Goal: Task Accomplishment & Management: Manage account settings

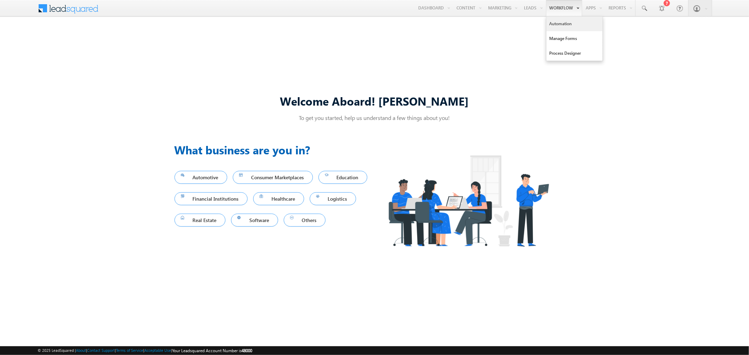
click at [553, 27] on link "Automation" at bounding box center [574, 23] width 56 height 15
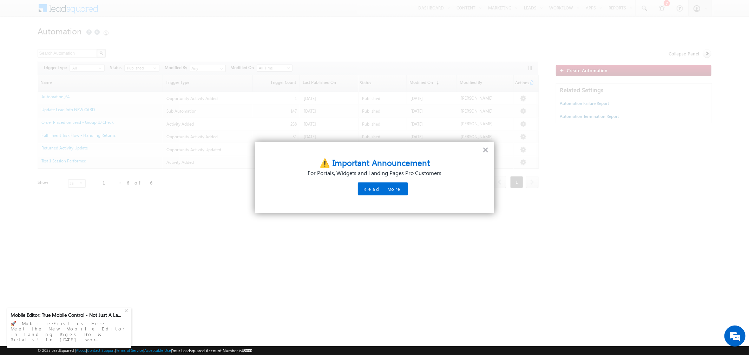
click at [485, 150] on button "×" at bounding box center [485, 149] width 7 height 11
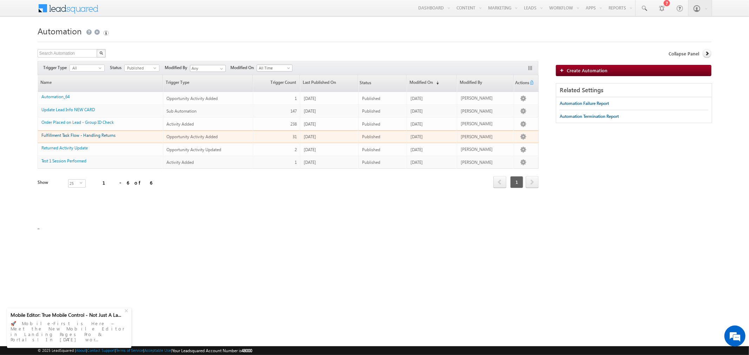
click at [88, 134] on link "Fulfillment Task Flow - Handling Returns" at bounding box center [78, 135] width 74 height 5
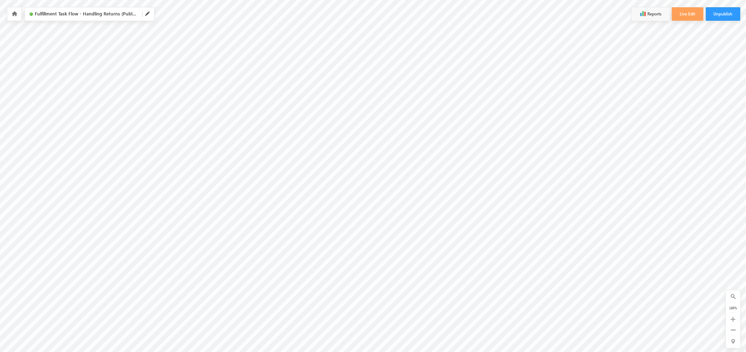
scroll to position [6, 0]
click at [12, 12] on icon at bounding box center [15, 13] width 6 height 5
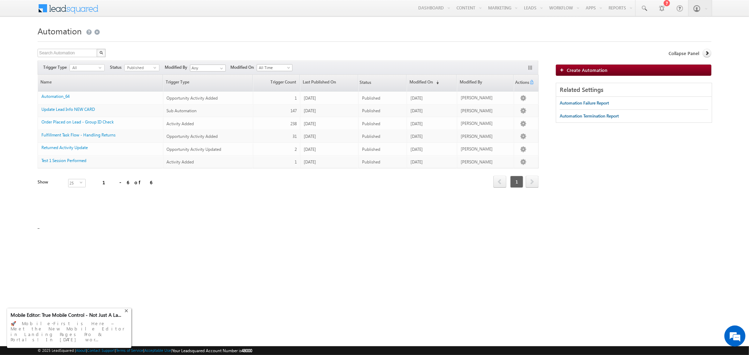
click at [126, 314] on div "+" at bounding box center [127, 310] width 8 height 8
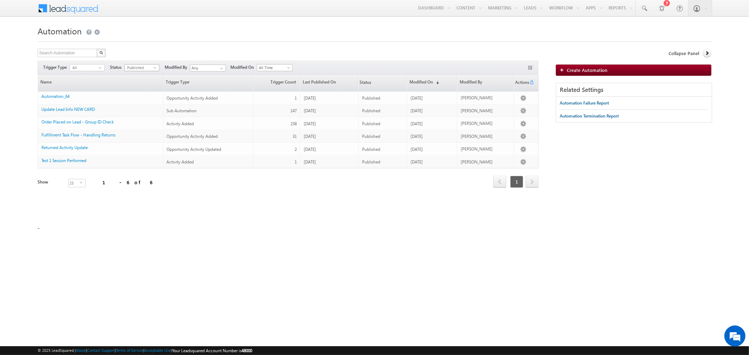
click at [155, 68] on span "select" at bounding box center [156, 67] width 6 height 3
click at [147, 83] on li "Draft" at bounding box center [142, 82] width 34 height 7
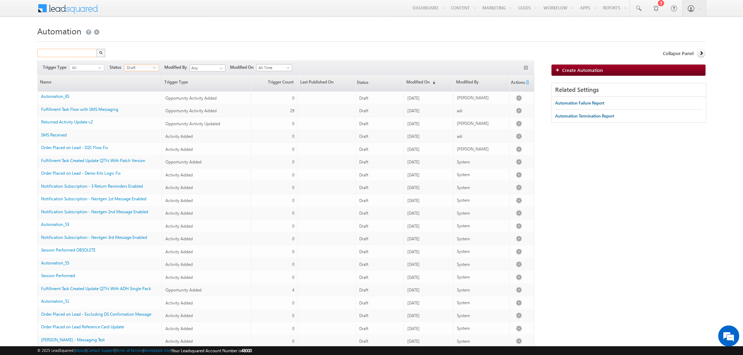
click at [69, 53] on input "text" at bounding box center [67, 53] width 60 height 8
type input "fulfillment"
click at [96, 49] on button "button" at bounding box center [100, 53] width 9 height 8
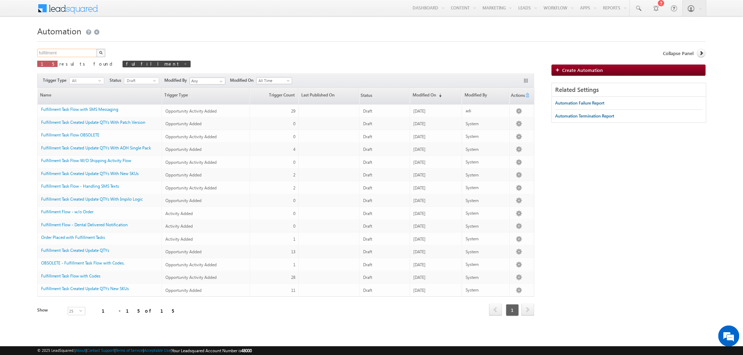
click at [62, 51] on input "fulfillment" at bounding box center [67, 53] width 60 height 8
type input "fulfillment task created"
click at [96, 49] on button "button" at bounding box center [100, 53] width 9 height 8
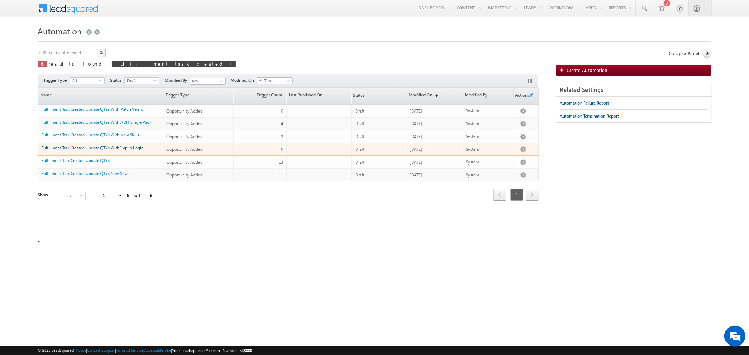
click at [140, 147] on link "Fulfillment Task Created Update QTYs With Impilo Logic" at bounding box center [92, 147] width 102 height 5
click at [122, 150] on link "Fulfillment Task Created Update QTYs With Impilo Logic" at bounding box center [92, 147] width 102 height 5
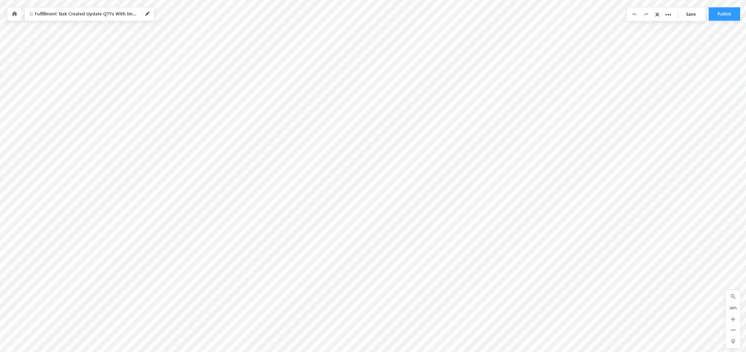
scroll to position [0, 816]
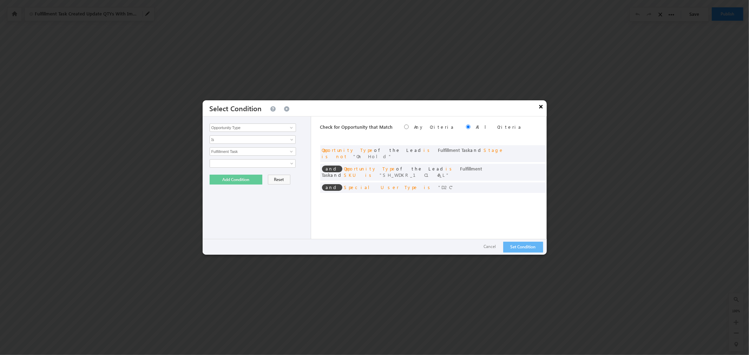
click at [540, 108] on button "×" at bounding box center [540, 106] width 11 height 12
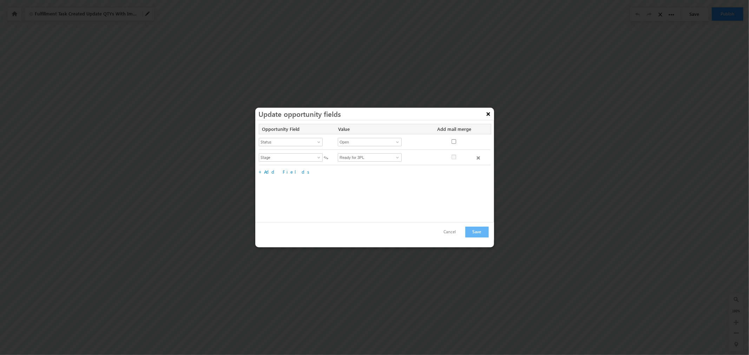
click at [490, 113] on button "×" at bounding box center [488, 114] width 11 height 12
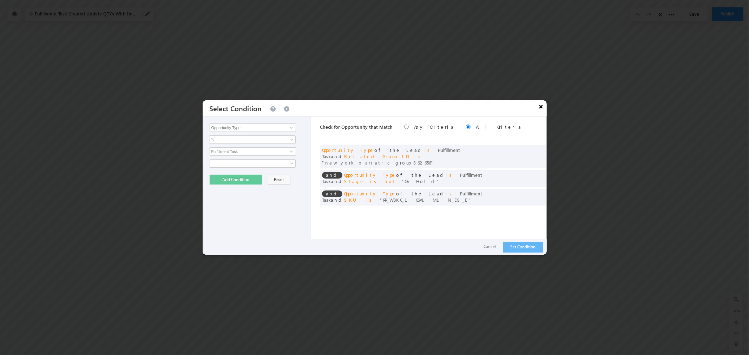
click at [540, 107] on button "×" at bounding box center [540, 106] width 11 height 12
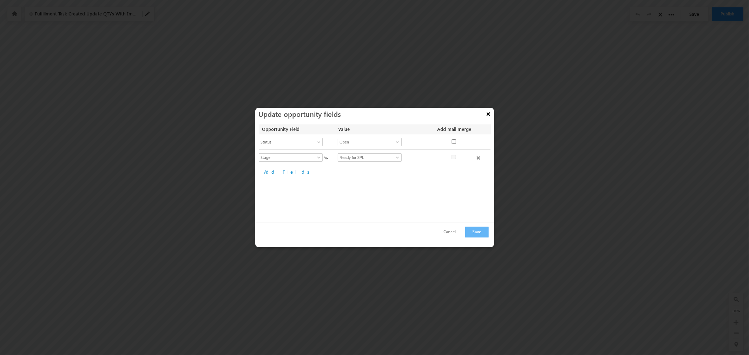
click at [489, 115] on button "×" at bounding box center [488, 114] width 11 height 12
click at [486, 114] on button "×" at bounding box center [488, 114] width 11 height 12
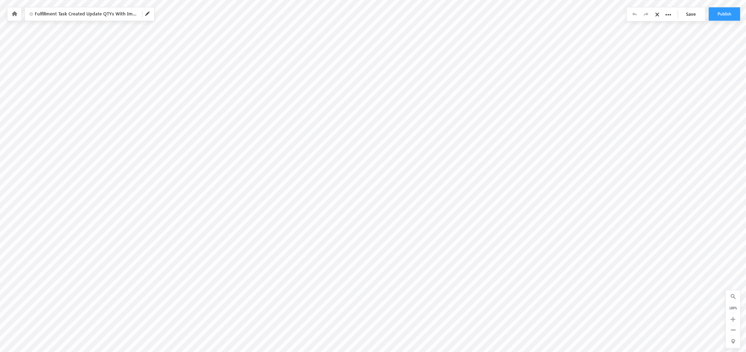
click at [15, 14] on icon at bounding box center [15, 13] width 6 height 5
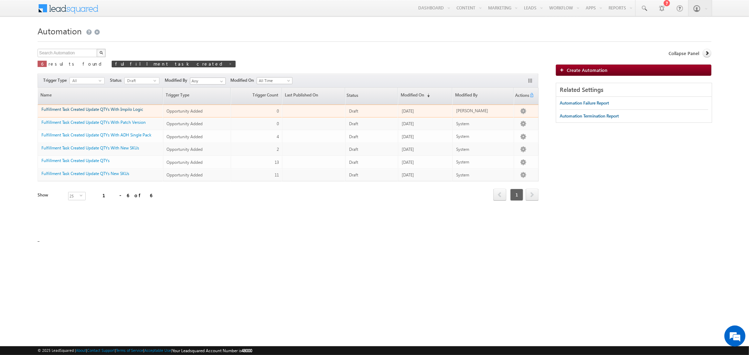
click at [122, 110] on link "Fulfillment Task Created Update QTYs With Impilo Logic" at bounding box center [92, 109] width 102 height 5
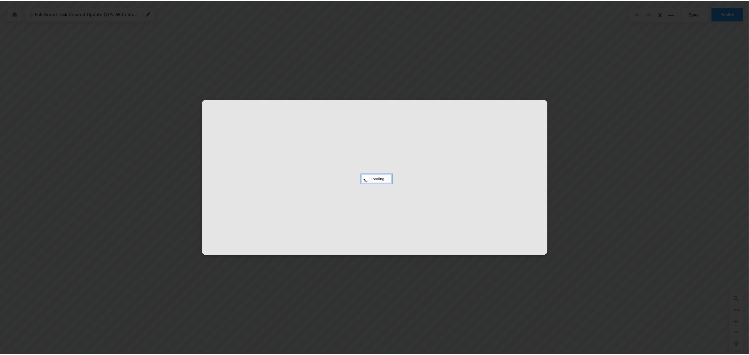
scroll to position [0, 816]
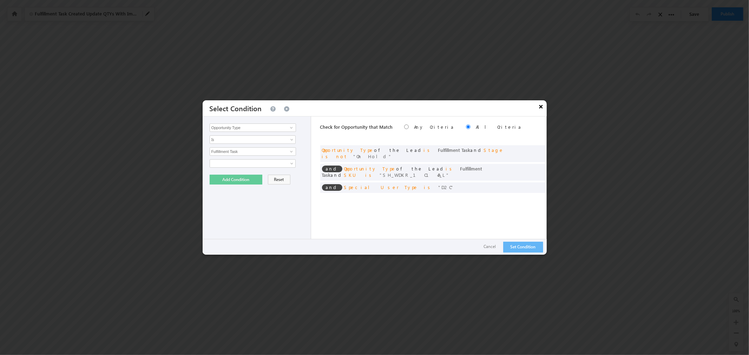
click at [538, 107] on button "×" at bounding box center [540, 106] width 11 height 12
click at [538, 151] on span at bounding box center [538, 150] width 5 height 5
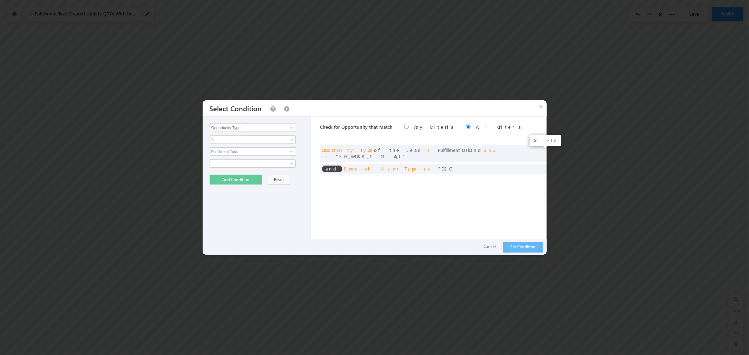
click at [0, 0] on span at bounding box center [0, 0] width 0 height 0
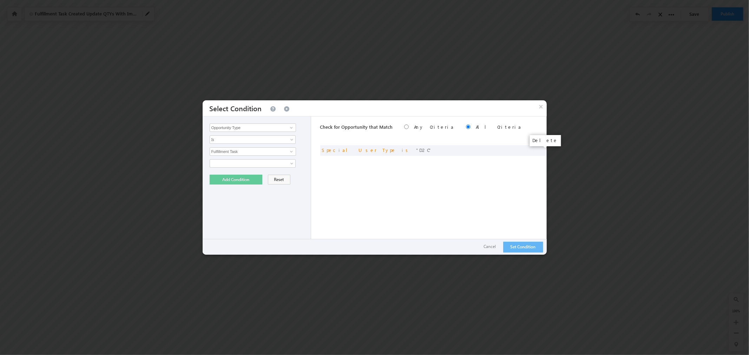
click at [0, 0] on span at bounding box center [0, 0] width 0 height 0
click at [290, 166] on span at bounding box center [293, 165] width 6 height 6
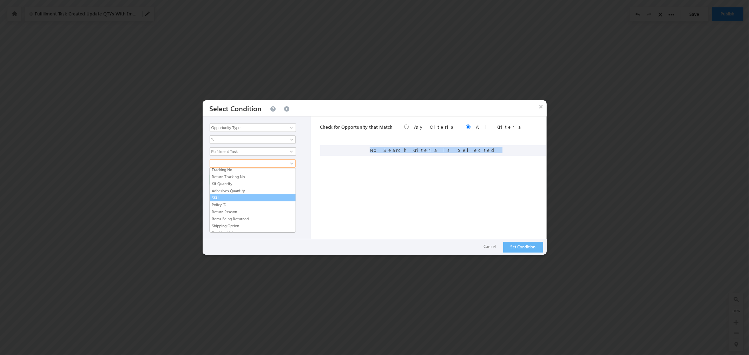
scroll to position [260, 0]
click at [262, 194] on link "SKU" at bounding box center [253, 193] width 86 height 6
click at [257, 174] on span "Is" at bounding box center [248, 175] width 76 height 6
click at [251, 198] on link "Contains" at bounding box center [253, 198] width 86 height 6
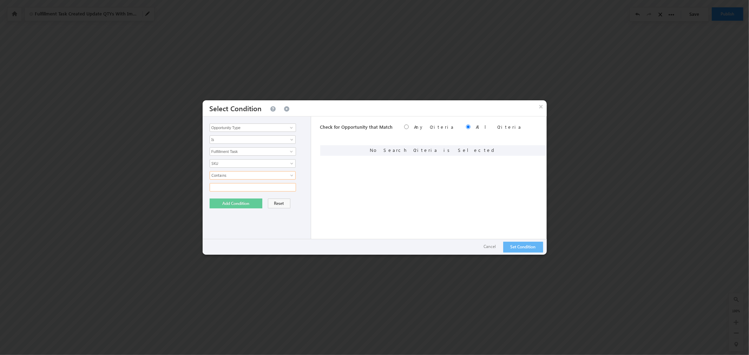
click at [253, 187] on input "text" at bounding box center [253, 187] width 86 height 8
type input "WBK"
click at [220, 205] on button "Add Condition" at bounding box center [236, 204] width 53 height 10
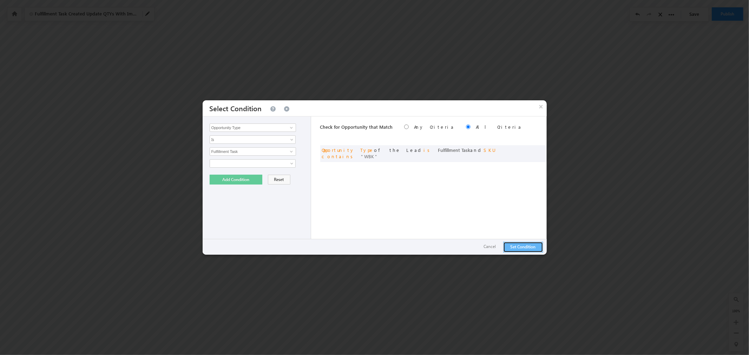
click at [525, 247] on button "Set Condition" at bounding box center [523, 247] width 40 height 11
click at [539, 107] on button "×" at bounding box center [540, 106] width 11 height 12
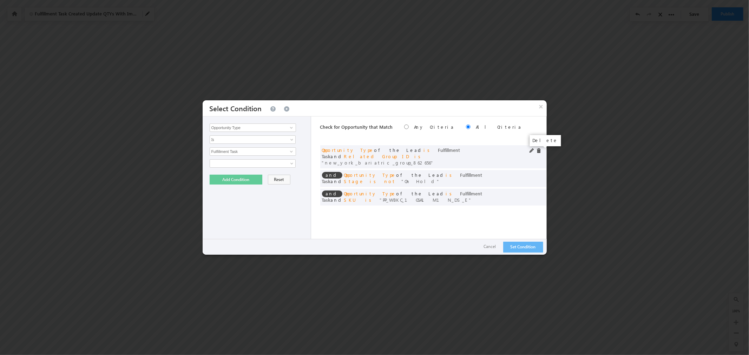
click at [537, 149] on span at bounding box center [538, 150] width 5 height 5
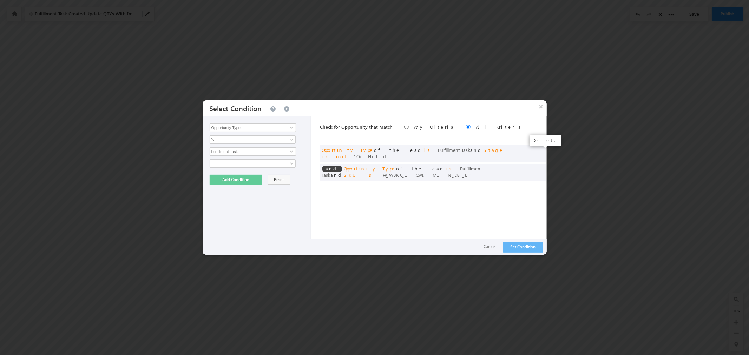
click at [0, 0] on span at bounding box center [0, 0] width 0 height 0
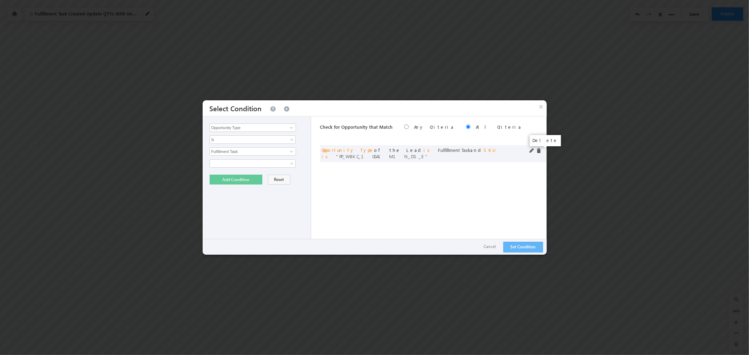
click at [538, 149] on span at bounding box center [538, 150] width 5 height 5
click at [288, 161] on link at bounding box center [253, 163] width 86 height 8
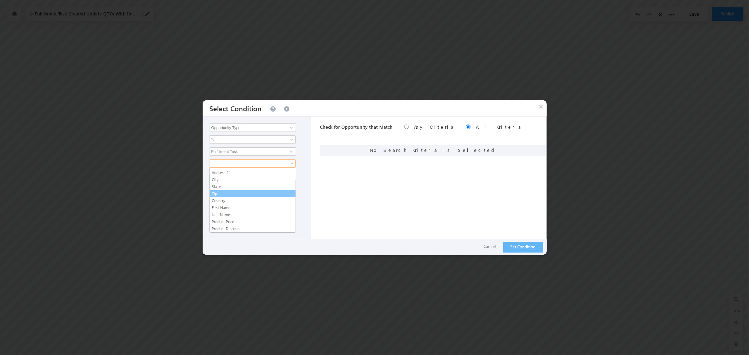
scroll to position [142, 0]
click at [255, 214] on link "State" at bounding box center [253, 213] width 86 height 6
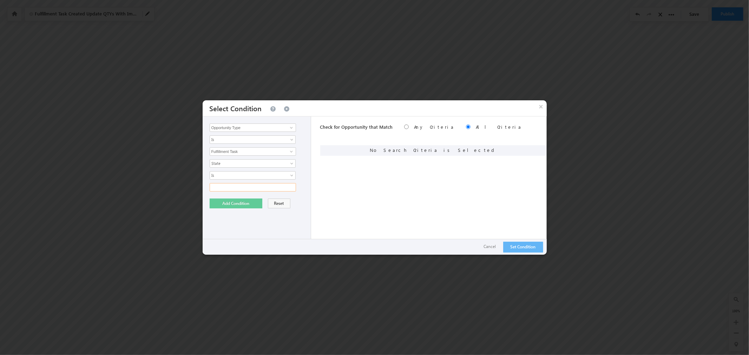
click at [245, 190] on input "text" at bounding box center [253, 187] width 86 height 8
click at [241, 187] on input "text" at bounding box center [253, 187] width 86 height 8
type input "MA"
click at [226, 205] on button "Add Condition" at bounding box center [236, 204] width 53 height 10
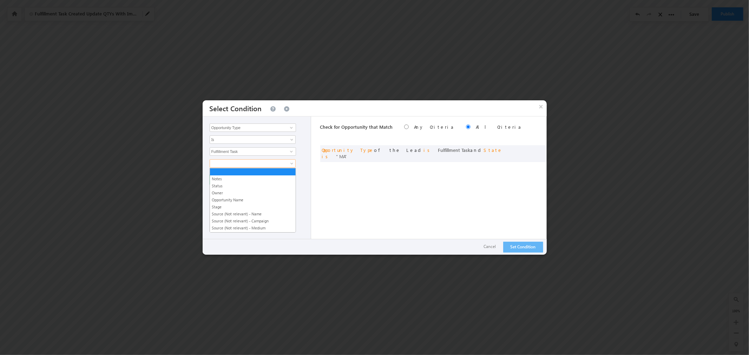
click at [294, 164] on span at bounding box center [293, 165] width 6 height 6
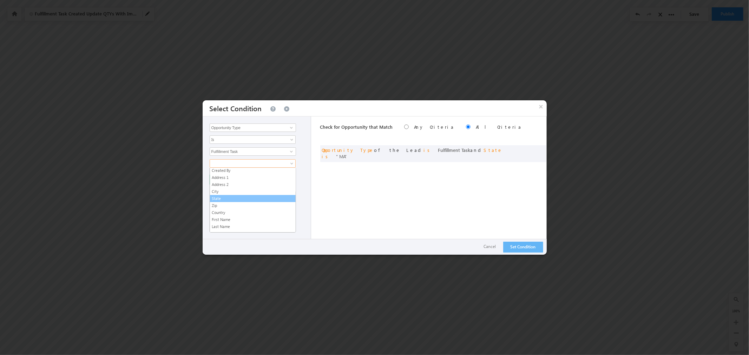
click at [259, 198] on link "State" at bounding box center [253, 198] width 86 height 6
click at [261, 193] on div "Opportunity Type Lead Owner Sales Group Prospect Id 5x5 Plan Account Account Ro…" at bounding box center [256, 186] width 109 height 138
click at [262, 187] on input "text" at bounding box center [253, 187] width 86 height 8
type input "RI"
click at [224, 204] on button "Add Condition" at bounding box center [236, 204] width 53 height 10
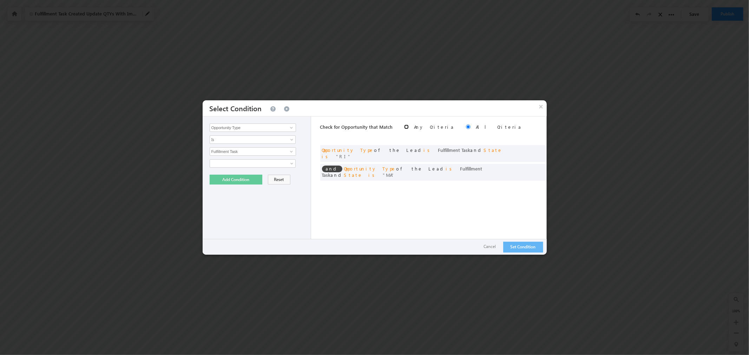
click at [404, 127] on input "radio" at bounding box center [406, 127] width 5 height 5
radio input "true"
click at [285, 165] on span at bounding box center [248, 163] width 76 height 6
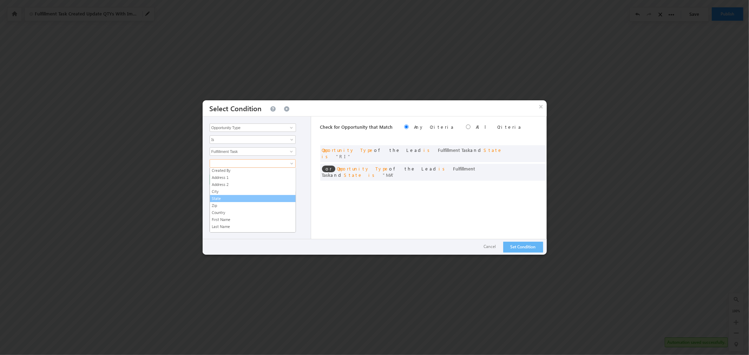
click at [256, 199] on link "State" at bounding box center [253, 198] width 86 height 6
click at [260, 191] on input "text" at bounding box center [253, 187] width 86 height 8
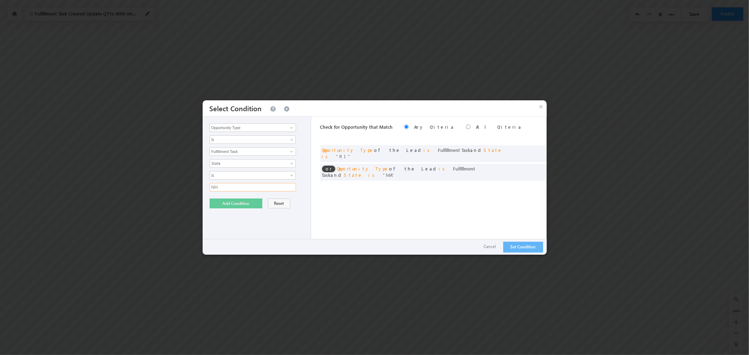
type input "NH"
click at [227, 205] on button "Add Condition" at bounding box center [236, 204] width 53 height 10
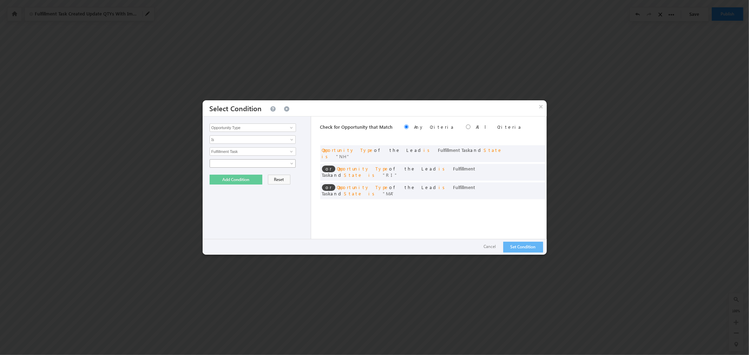
click at [286, 165] on link at bounding box center [253, 163] width 86 height 8
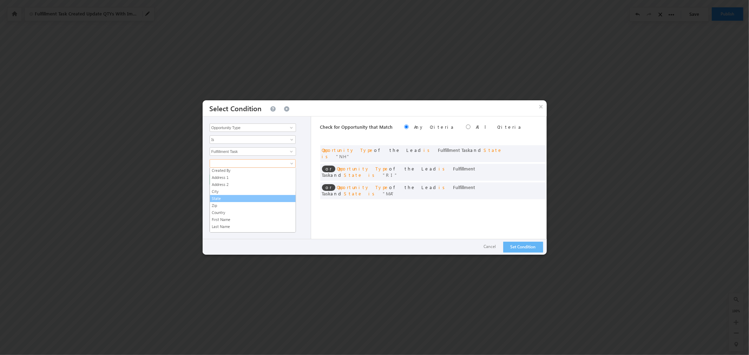
click at [234, 201] on link "State" at bounding box center [253, 198] width 86 height 6
click at [237, 188] on input "text" at bounding box center [253, 187] width 86 height 8
type input "ME"
click at [220, 218] on div "Opportunity Type Lead Owner Sales Group Prospect Id 5x5 Plan Account Account Ro…" at bounding box center [256, 186] width 109 height 138
click at [225, 206] on button "Add Condition" at bounding box center [236, 204] width 53 height 10
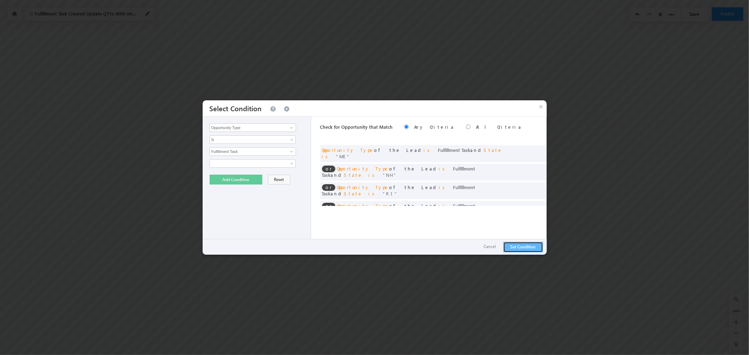
click at [531, 247] on button "Set Condition" at bounding box center [523, 247] width 40 height 11
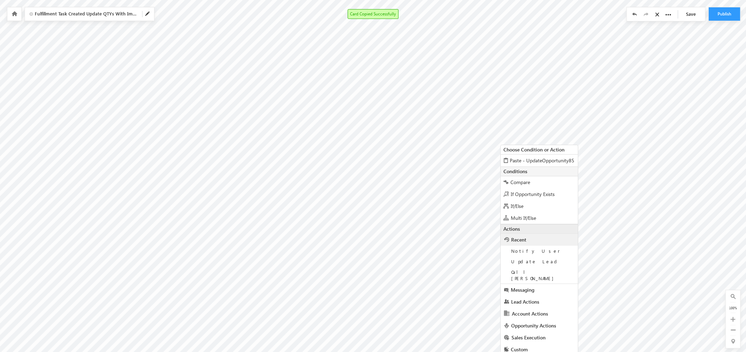
scroll to position [45, 816]
click at [537, 319] on span "Opportunity Actions" at bounding box center [533, 322] width 45 height 7
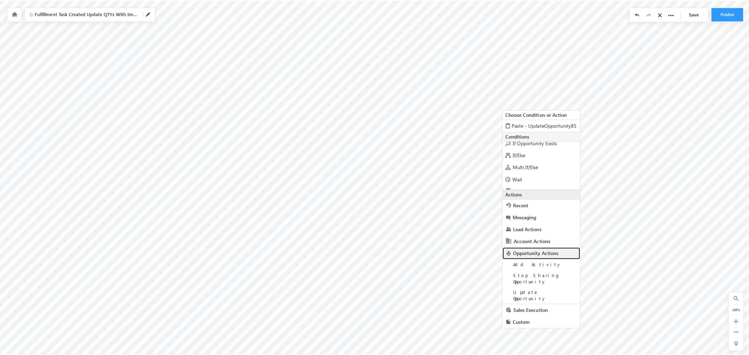
scroll to position [24, 0]
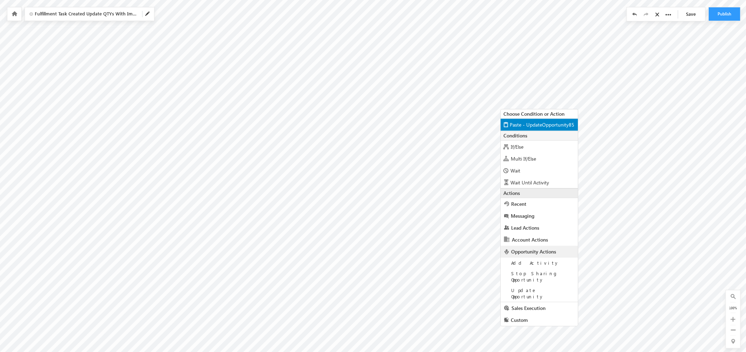
click at [539, 123] on span "Paste - UpdateOpportunity85" at bounding box center [542, 124] width 65 height 7
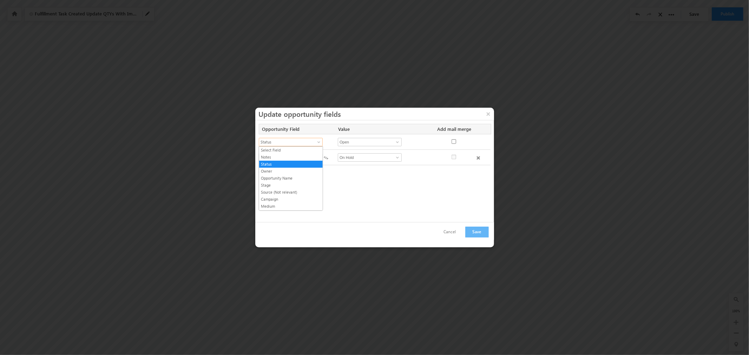
click at [320, 141] on span at bounding box center [320, 144] width 6 height 6
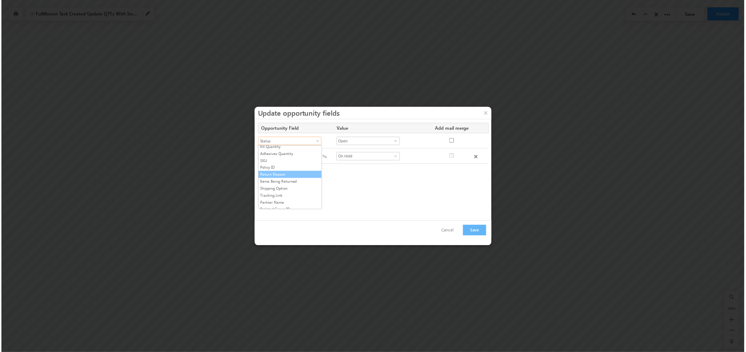
scroll to position [291, 0]
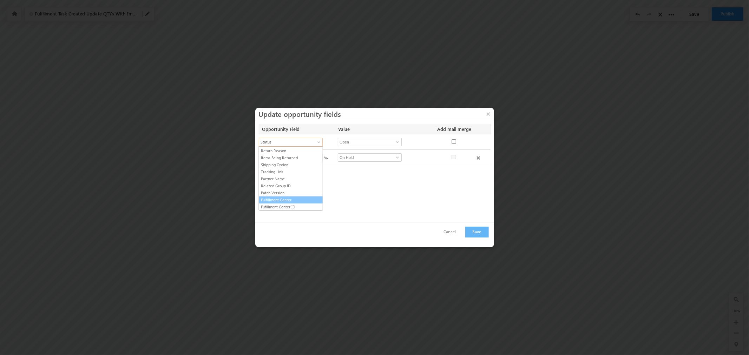
click at [297, 200] on link "Fulfillment Center" at bounding box center [291, 200] width 64 height 6
drag, startPoint x: 388, startPoint y: 142, endPoint x: 394, endPoint y: 141, distance: 6.8
click at [388, 142] on input at bounding box center [370, 142] width 64 height 8
click at [396, 141] on span at bounding box center [397, 142] width 6 height 6
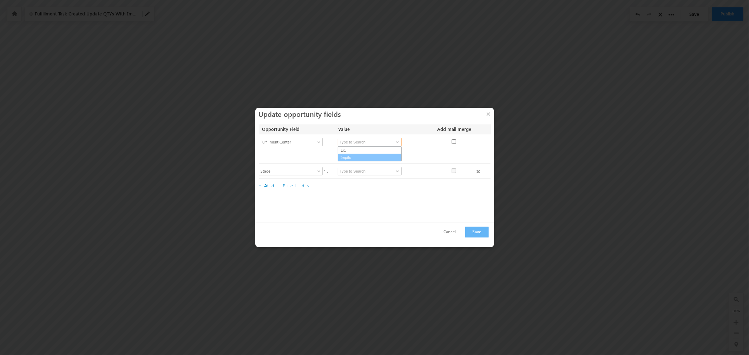
click at [380, 157] on link "Impilo" at bounding box center [370, 158] width 64 height 8
type input "Impilo"
click at [476, 160] on div at bounding box center [483, 158] width 14 height 10
click at [477, 157] on span at bounding box center [478, 158] width 4 height 4
click at [476, 231] on button "Save" at bounding box center [477, 232] width 24 height 11
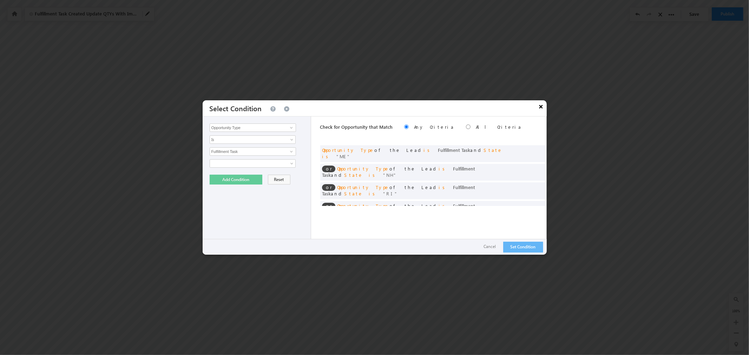
click at [540, 107] on button "×" at bounding box center [540, 106] width 11 height 12
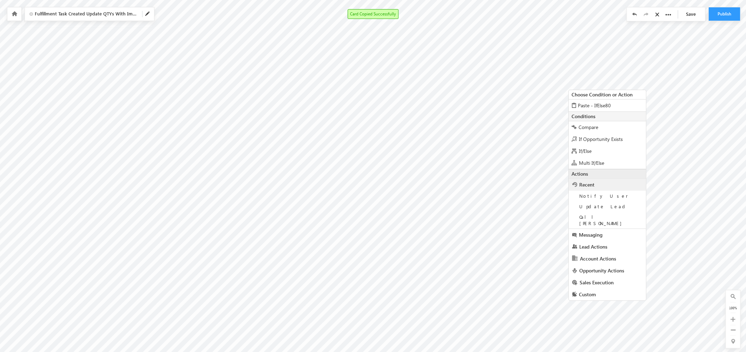
scroll to position [109, 816]
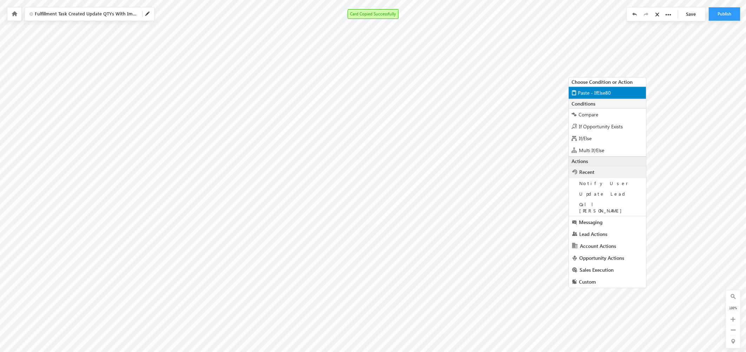
click at [601, 94] on span "Paste - IfElse80" at bounding box center [594, 92] width 33 height 7
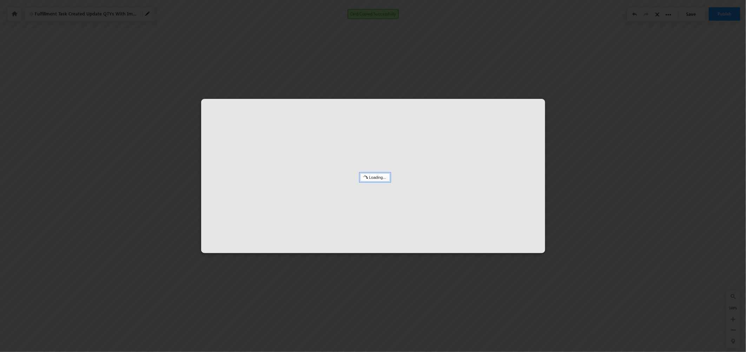
scroll to position [108, 816]
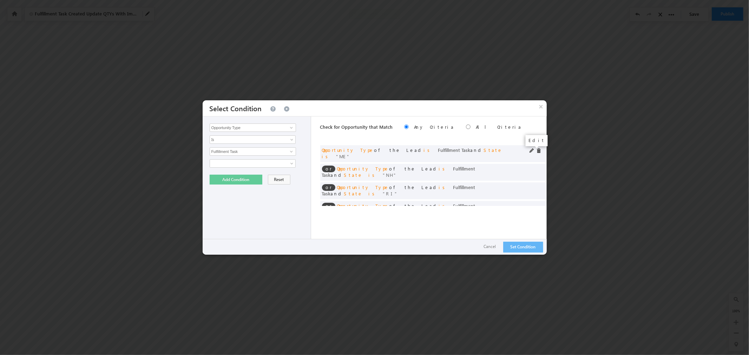
click at [532, 150] on span at bounding box center [531, 150] width 5 height 5
click at [274, 188] on input "ME" at bounding box center [253, 187] width 86 height 8
paste input "KS"
type input "KS"
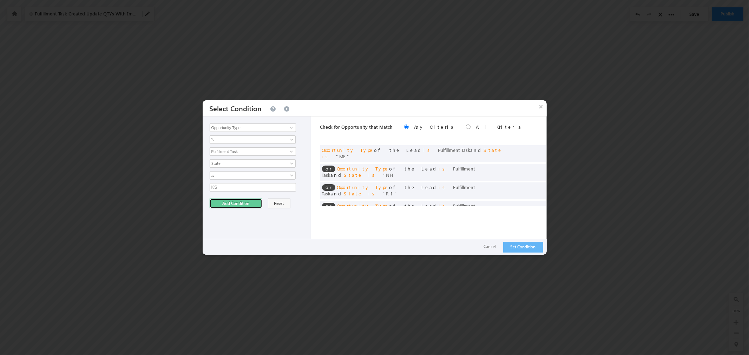
click at [233, 203] on button "Add Condition" at bounding box center [236, 204] width 53 height 10
drag, startPoint x: 532, startPoint y: 165, endPoint x: 518, endPoint y: 166, distance: 14.4
click at [532, 167] on span at bounding box center [531, 169] width 5 height 5
click at [253, 187] on input "NH" at bounding box center [253, 187] width 86 height 8
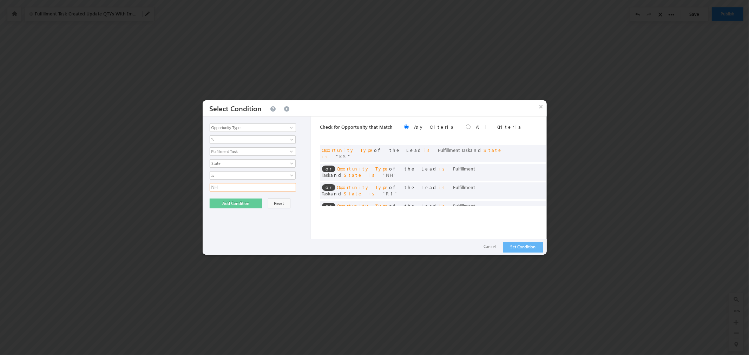
paste input "ID"
type input "ID"
click at [246, 204] on button "Add Condition" at bounding box center [236, 204] width 53 height 10
click at [530, 186] on span at bounding box center [531, 188] width 5 height 5
click at [229, 185] on input "RI" at bounding box center [253, 187] width 86 height 8
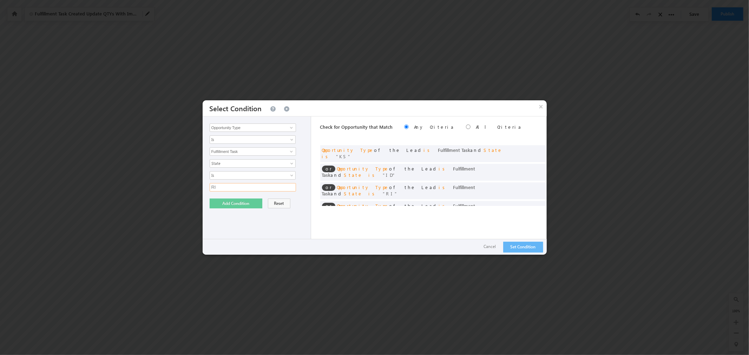
click at [229, 185] on input "RI" at bounding box center [253, 187] width 86 height 8
paste input "UT"
type input "UT"
click at [236, 204] on button "Add Condition" at bounding box center [236, 204] width 53 height 10
click at [531, 204] on span at bounding box center [531, 206] width 5 height 5
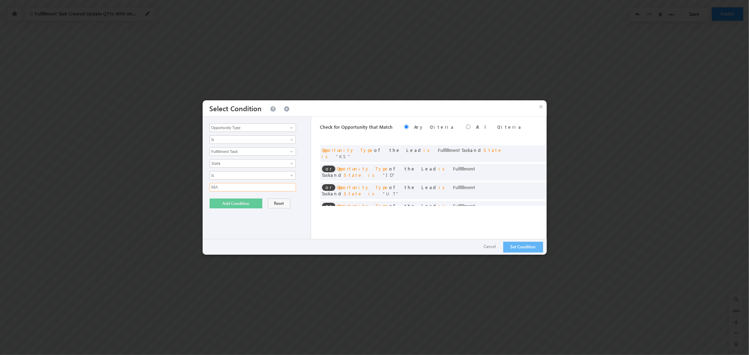
click at [253, 190] on input "MA" at bounding box center [253, 187] width 86 height 8
paste input "NM"
type input "NM"
click at [233, 202] on button "Add Condition" at bounding box center [236, 204] width 53 height 10
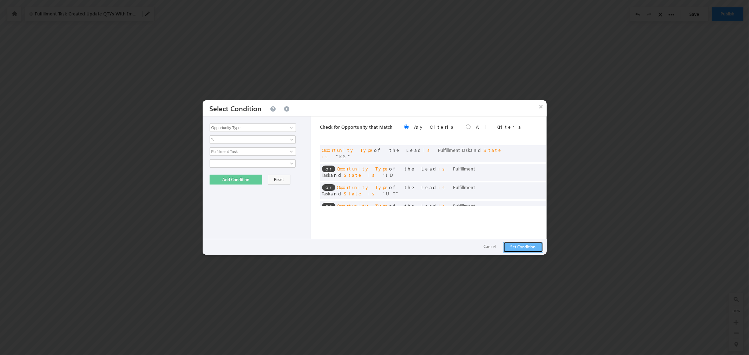
click at [518, 248] on button "Set Condition" at bounding box center [523, 247] width 40 height 11
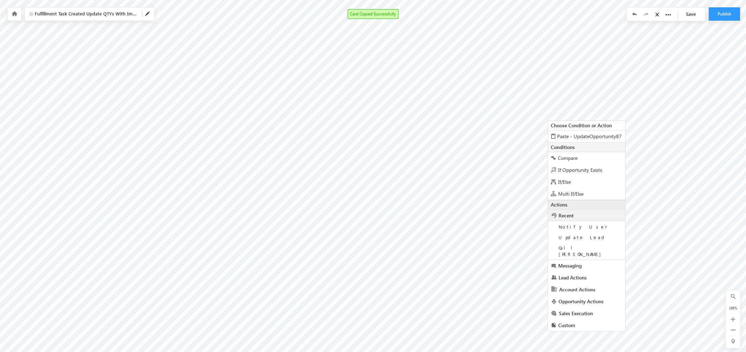
scroll to position [111, 816]
click at [591, 135] on span "Paste - UpdateOpportunity87" at bounding box center [589, 133] width 65 height 7
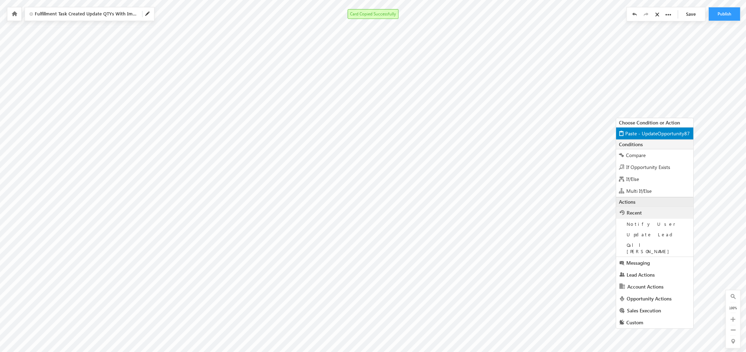
click at [635, 130] on span "Paste - UpdateOpportunity87" at bounding box center [657, 133] width 65 height 7
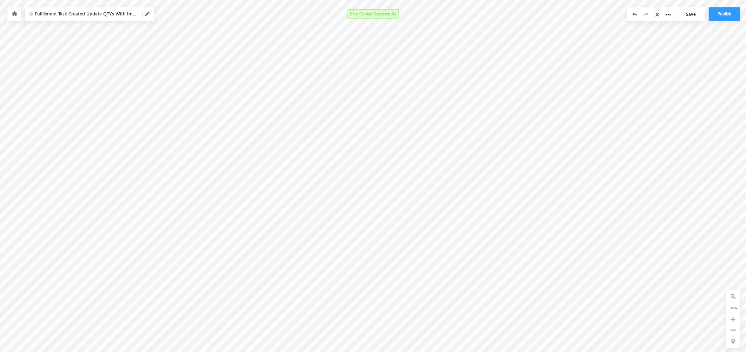
scroll to position [108, 816]
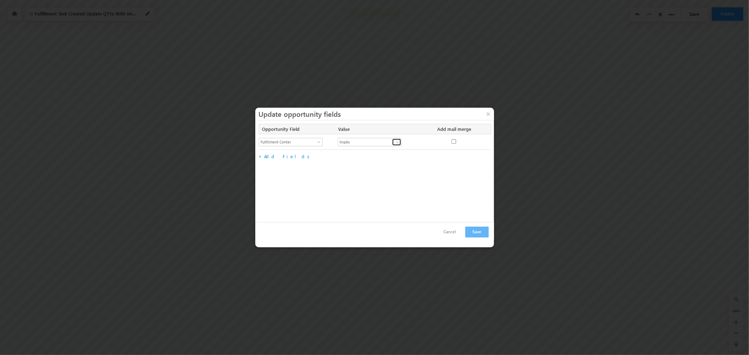
click at [401, 143] on link at bounding box center [396, 142] width 9 height 7
click at [381, 156] on link "Impilo" at bounding box center [370, 158] width 64 height 8
click at [380, 162] on div "Opportunity Field Value Add mail merge No fields configured Select Field Notes …" at bounding box center [375, 145] width 232 height 42
click at [397, 141] on span at bounding box center [397, 142] width 6 height 6
click at [385, 152] on link "LIC" at bounding box center [370, 150] width 64 height 8
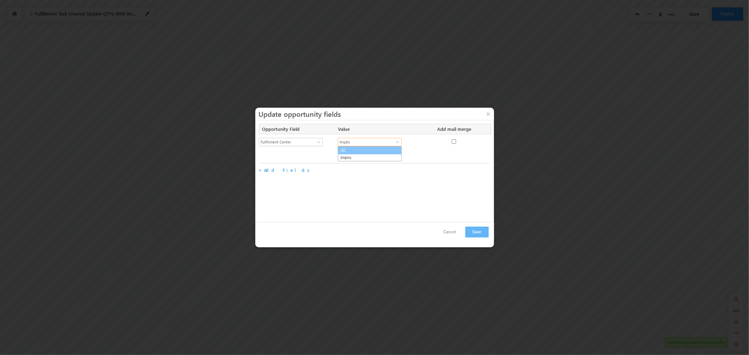
type input "LIC"
click at [392, 145] on link at bounding box center [396, 142] width 9 height 7
click at [385, 152] on link "LIC" at bounding box center [370, 150] width 64 height 8
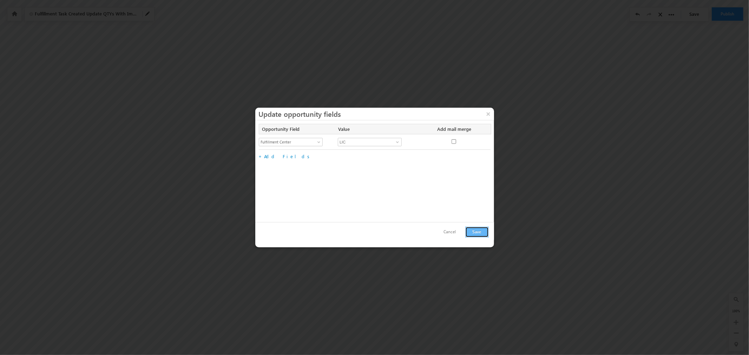
click at [471, 233] on button "Save" at bounding box center [477, 232] width 24 height 11
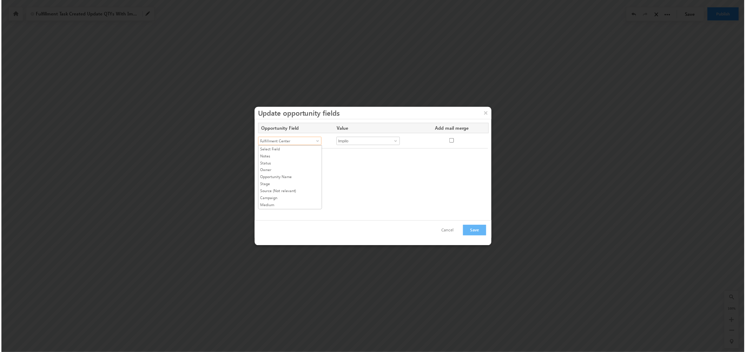
scroll to position [291, 0]
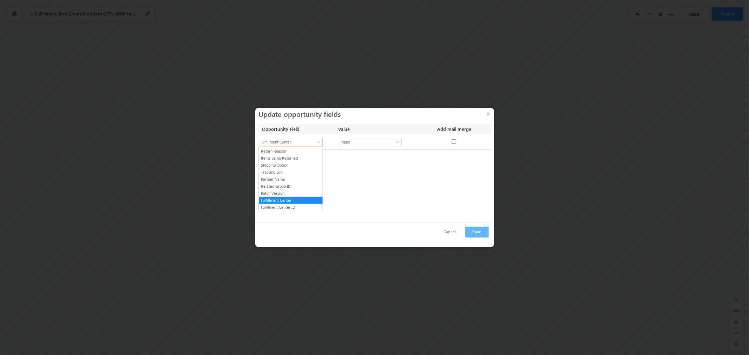
click at [320, 142] on span at bounding box center [320, 144] width 6 height 6
click at [292, 205] on link "Fufillment Center ID" at bounding box center [291, 207] width 64 height 6
checkbox input "true"
click at [350, 143] on input "text" at bounding box center [376, 142] width 77 height 8
type input "00000"
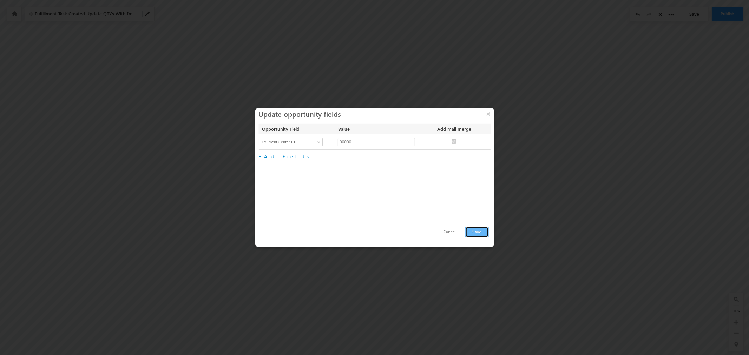
click at [474, 229] on button "Save" at bounding box center [477, 232] width 24 height 11
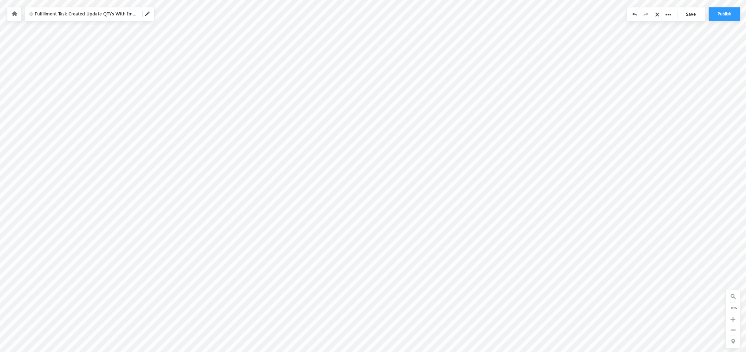
scroll to position [56, 816]
click at [692, 15] on link "Save" at bounding box center [692, 13] width 25 height 13
click at [125, 17] on span "Fulfillment Task Created Update QTYs With Impilo Logic (Draft)" at bounding box center [82, 14] width 108 height 7
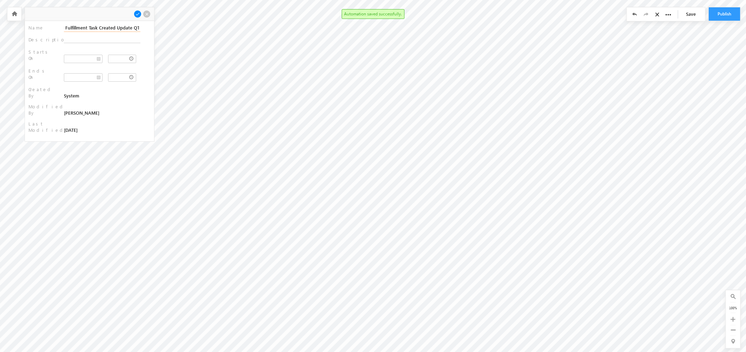
scroll to position [0, 41]
drag, startPoint x: 121, startPoint y: 29, endPoint x: 152, endPoint y: 32, distance: 30.6
click at [152, 32] on div "Name : Fulfillment Task Created Update QTYs With Impilo Logic Description : Sta…" at bounding box center [89, 81] width 129 height 120
click at [109, 26] on input "Fulfillment Task Created Update QTYs With Impilo Logic" at bounding box center [102, 28] width 77 height 8
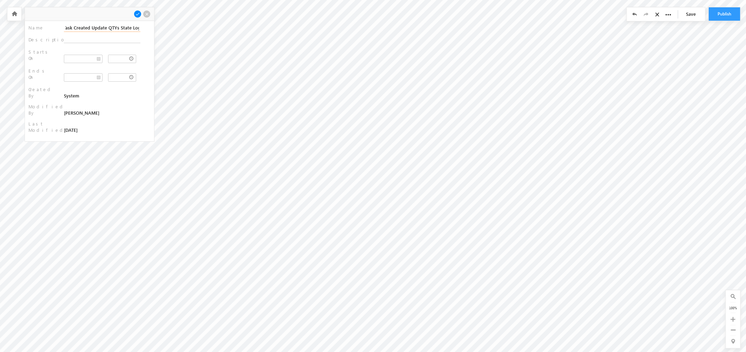
scroll to position [0, 27]
type input "Fulfillment Task Created Update QTYs State Logic"
click at [135, 15] on span at bounding box center [138, 14] width 8 height 8
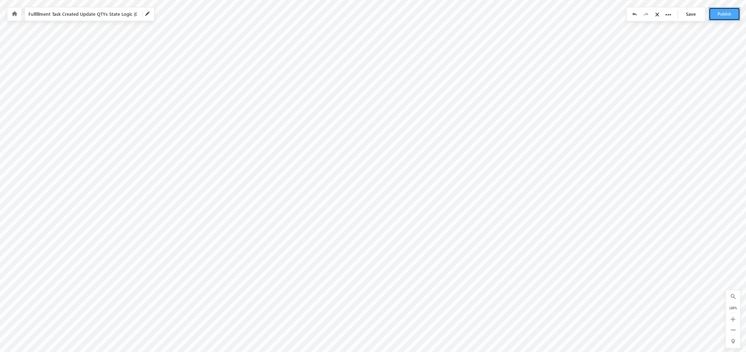
click at [718, 19] on button "Publish" at bounding box center [725, 13] width 32 height 13
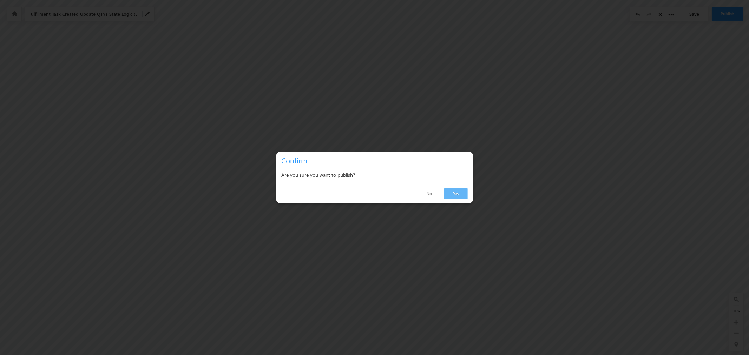
click at [461, 196] on link "Yes" at bounding box center [456, 193] width 24 height 11
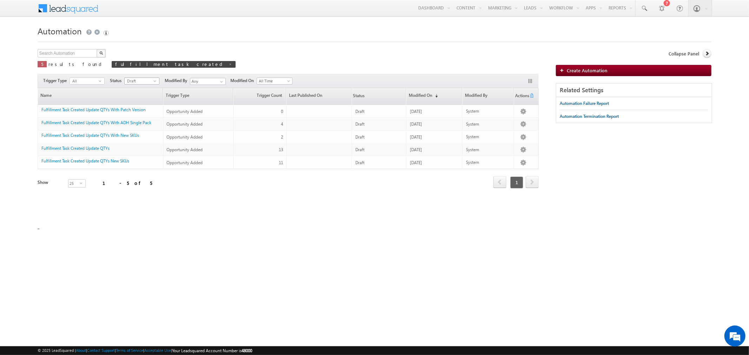
click at [156, 80] on span "select" at bounding box center [156, 80] width 6 height 3
click at [139, 104] on li "Published" at bounding box center [142, 102] width 34 height 7
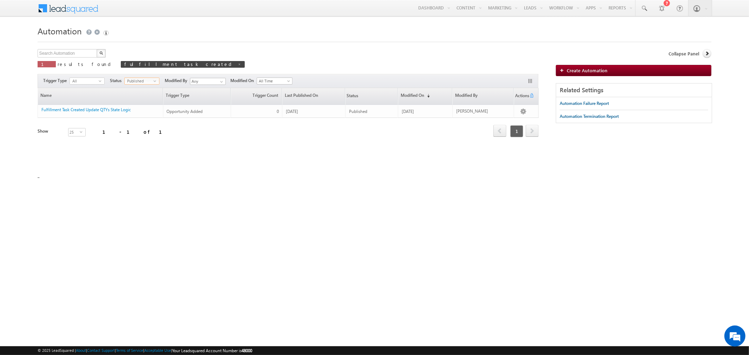
click at [199, 49] on div "Search Automation X 1 results found fulfillment task created Actions Select row…" at bounding box center [288, 60] width 501 height 23
click at [238, 64] on span at bounding box center [240, 64] width 4 height 4
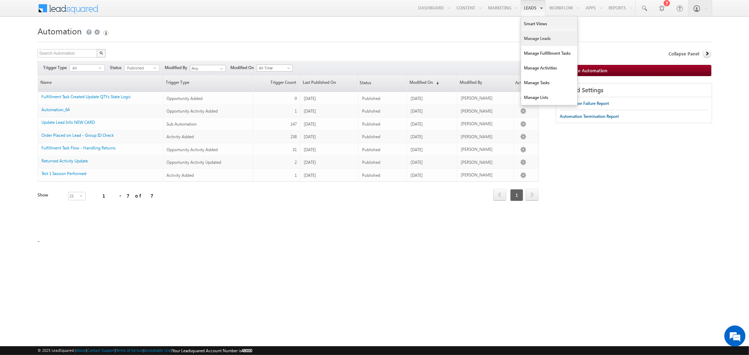
click at [540, 39] on link "Manage Leads" at bounding box center [549, 38] width 56 height 15
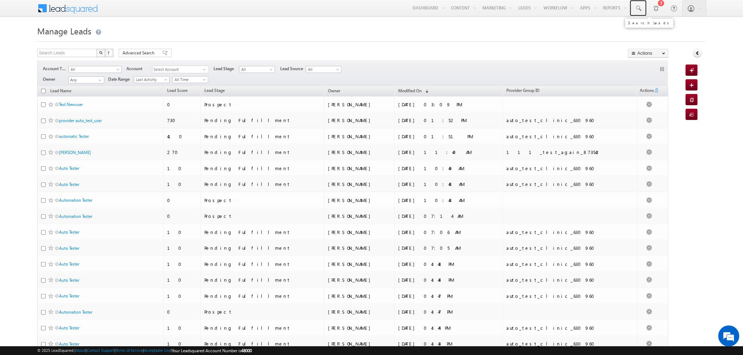
drag, startPoint x: 633, startPoint y: 8, endPoint x: 546, endPoint y: 69, distance: 106.1
click at [633, 8] on link at bounding box center [638, 8] width 17 height 16
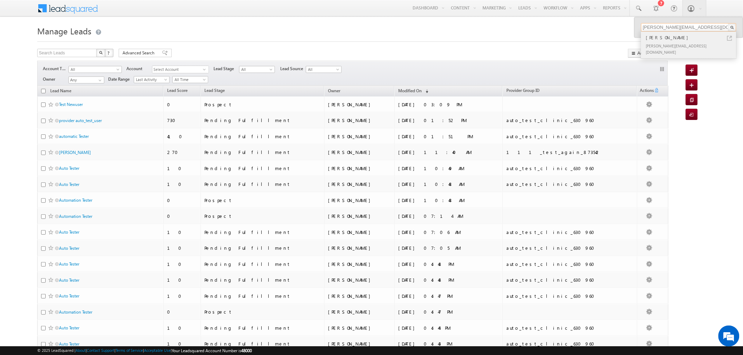
type input "[PERSON_NAME][EMAIL_ADDRESS][DOMAIN_NAME]"
click at [661, 40] on div "[PERSON_NAME]" at bounding box center [691, 38] width 94 height 8
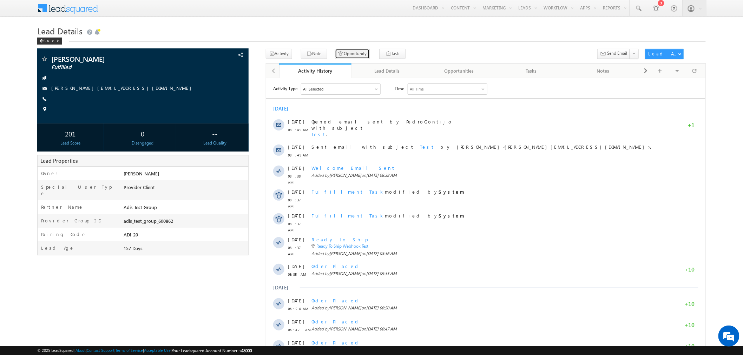
click at [345, 56] on button "Opportunity" at bounding box center [352, 54] width 35 height 10
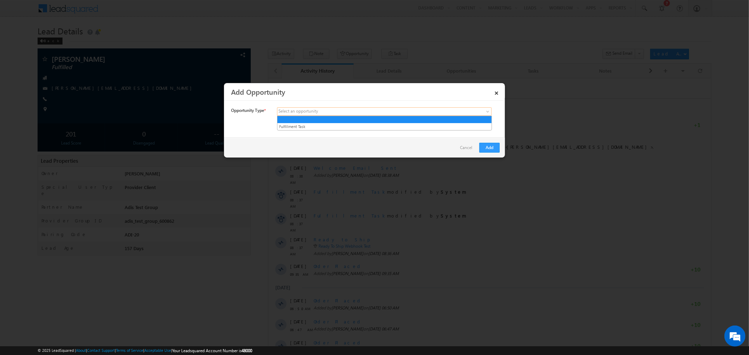
click at [489, 111] on span at bounding box center [488, 113] width 6 height 6
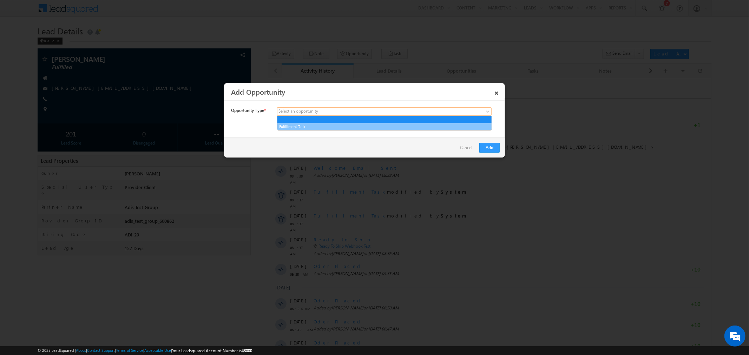
click at [460, 126] on link "Fulfillment Task" at bounding box center [384, 127] width 214 height 6
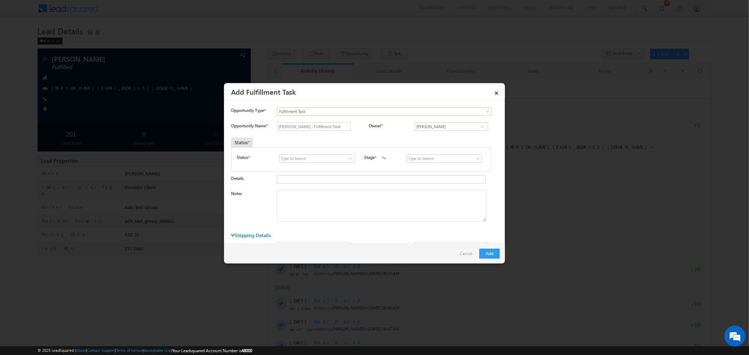
click at [347, 159] on span at bounding box center [350, 159] width 7 height 6
click at [341, 167] on link "Open" at bounding box center [316, 167] width 75 height 8
type input "Open"
click at [474, 157] on span at bounding box center [477, 159] width 7 height 6
click at [464, 172] on link "New" at bounding box center [443, 174] width 75 height 8
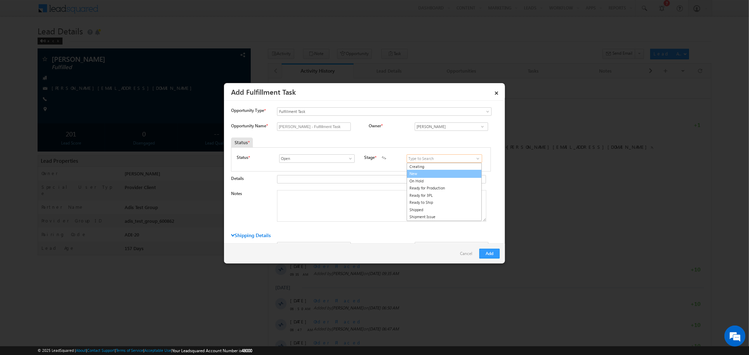
type input "New"
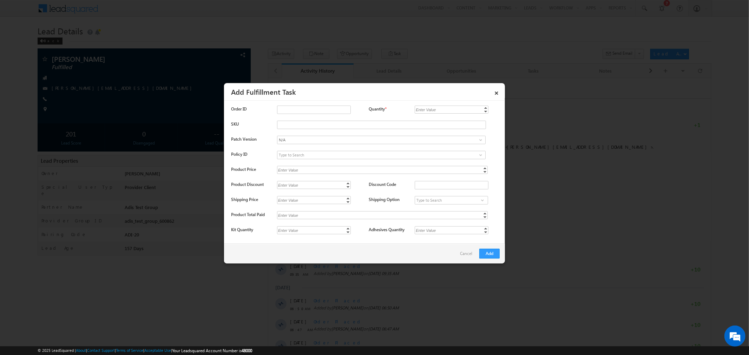
scroll to position [310, 0]
click at [289, 117] on input "SKU" at bounding box center [381, 117] width 209 height 8
type input "EX_WBKR_1C6A1N_DS"
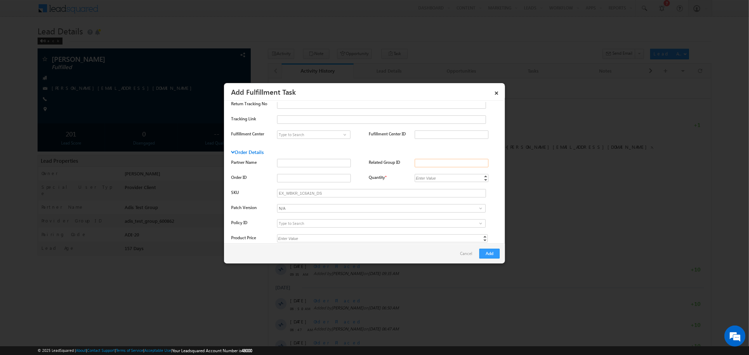
click at [419, 167] on input "Related Group ID" at bounding box center [451, 163] width 74 height 8
type input "adis_test_group_600862"
click at [407, 152] on div "Order Details" at bounding box center [342, 154] width 222 height 10
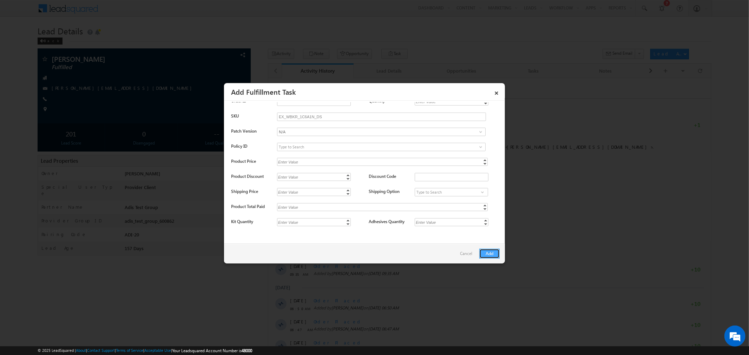
click at [488, 255] on button "Add" at bounding box center [489, 254] width 20 height 10
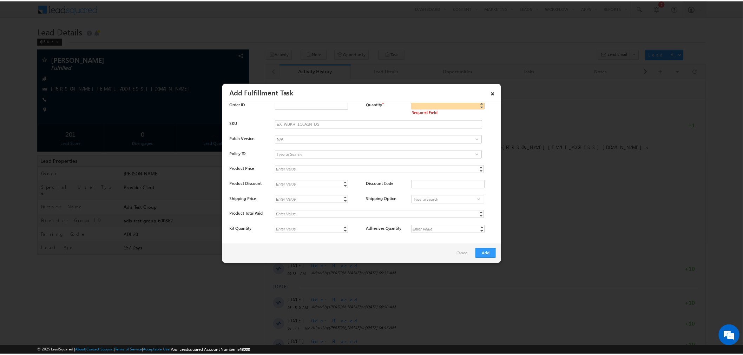
scroll to position [279, 0]
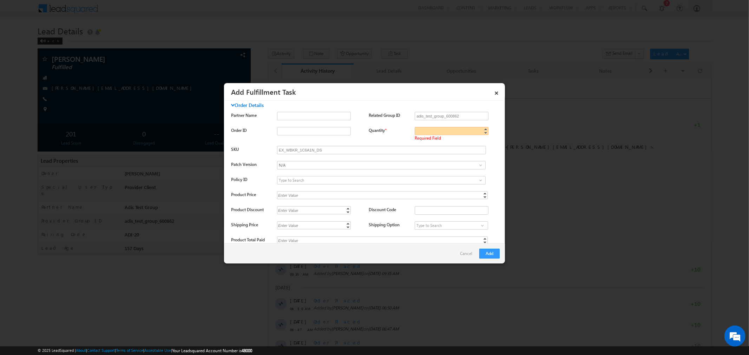
click at [443, 134] on input "Quantity *" at bounding box center [451, 131] width 74 height 8
type input "1"
click at [488, 138] on div "Enter Value 1 Increment Decrement Required Field" at bounding box center [456, 134] width 85 height 15
click at [493, 254] on button "Add" at bounding box center [489, 254] width 20 height 10
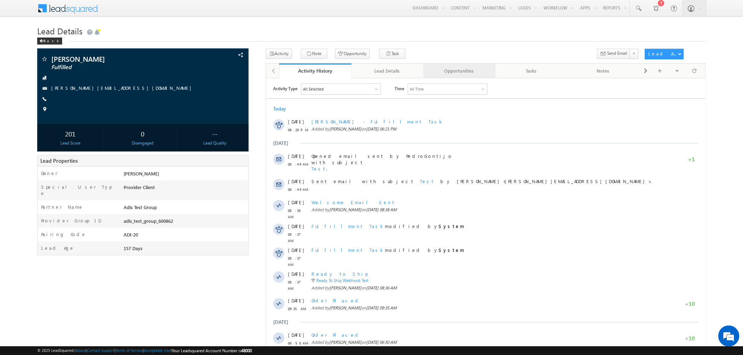
click at [462, 71] on div "Opportunities" at bounding box center [459, 71] width 60 height 8
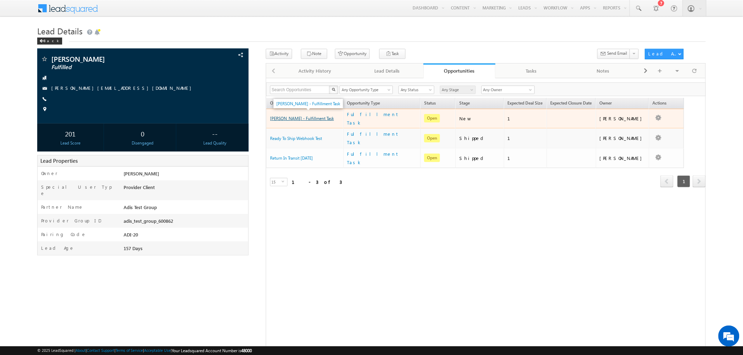
click at [326, 116] on link "Pedro Gontijo - Fulfillment Task" at bounding box center [302, 118] width 64 height 5
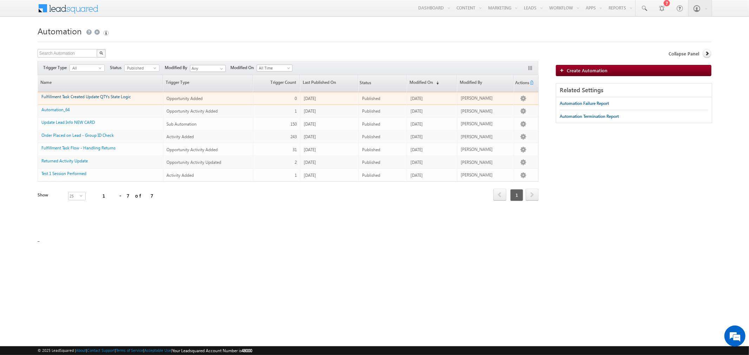
click at [121, 96] on link "Fulfillment Task Created Update QTYs State Logic" at bounding box center [85, 96] width 89 height 5
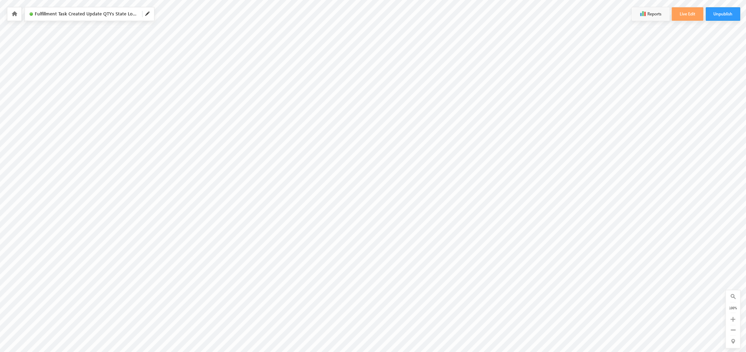
scroll to position [0, 624]
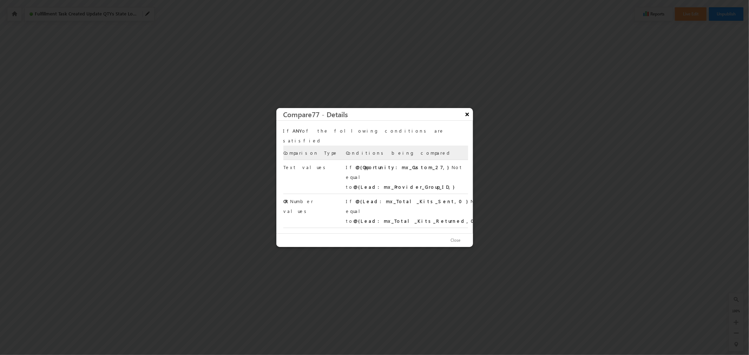
click at [466, 120] on button "×" at bounding box center [466, 114] width 11 height 12
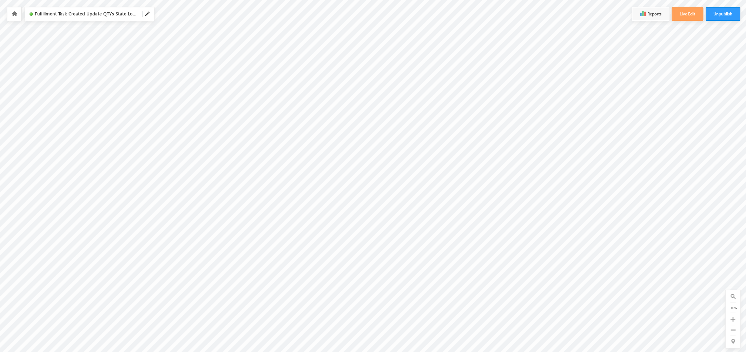
scroll to position [0, 753]
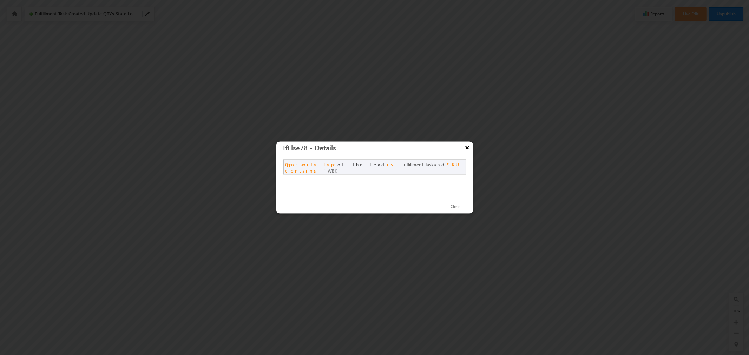
click at [465, 148] on button "×" at bounding box center [466, 148] width 11 height 12
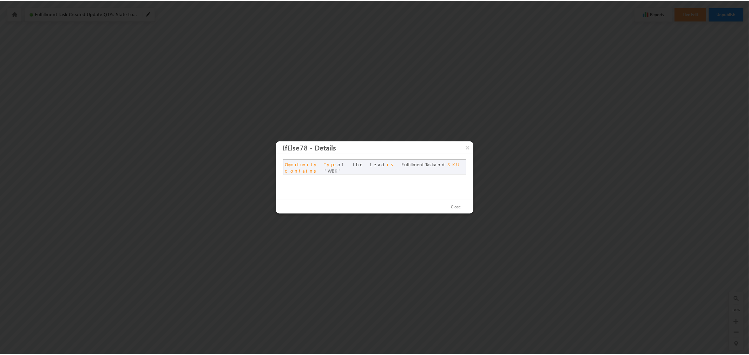
scroll to position [0, 816]
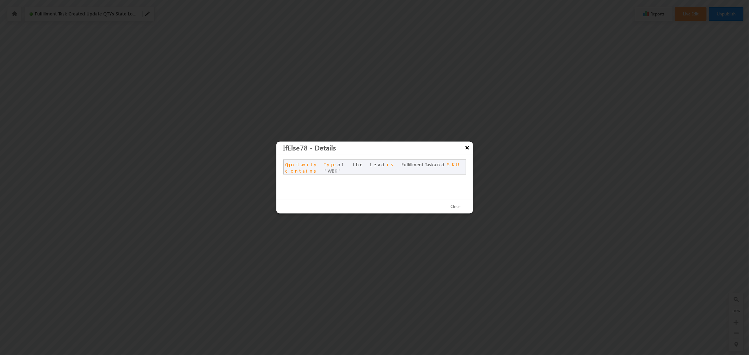
click at [465, 149] on button "×" at bounding box center [466, 148] width 11 height 12
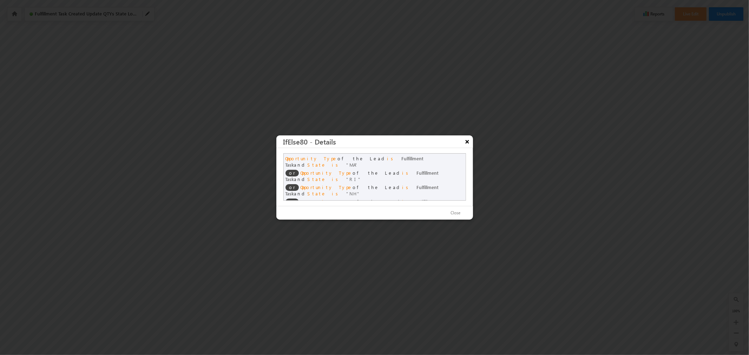
click at [468, 148] on button "×" at bounding box center [466, 141] width 11 height 12
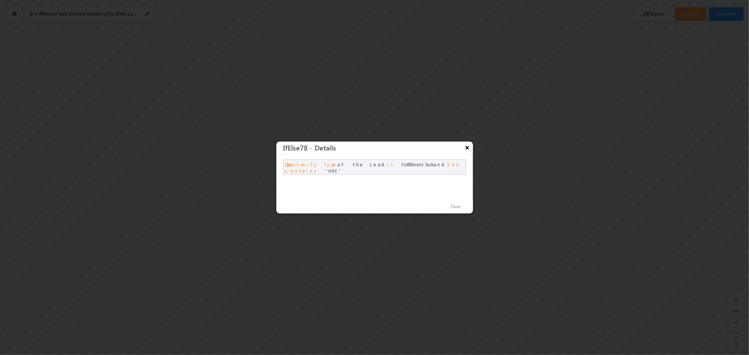
click at [470, 147] on button "×" at bounding box center [466, 148] width 11 height 12
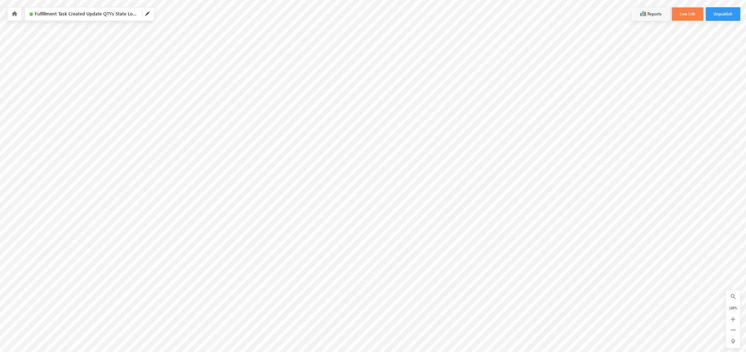
click at [685, 13] on button "Live Edit" at bounding box center [688, 13] width 32 height 13
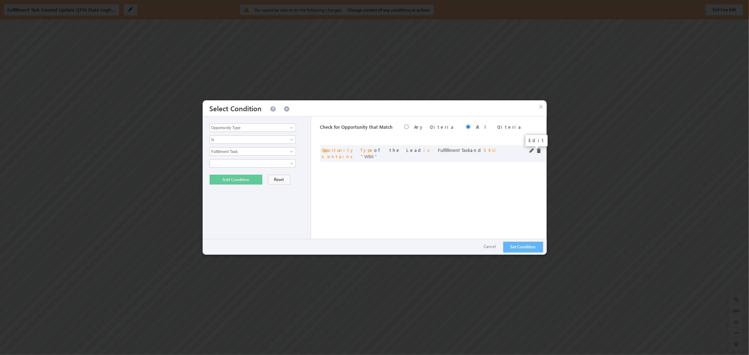
click at [531, 152] on span at bounding box center [531, 150] width 5 height 5
click at [286, 178] on link "Contains" at bounding box center [253, 175] width 86 height 8
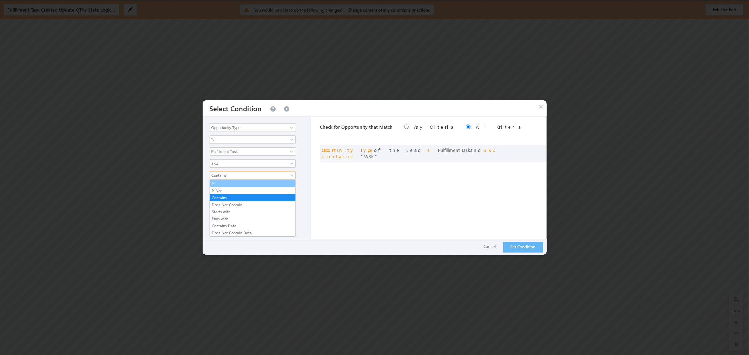
click at [279, 186] on link "Is" at bounding box center [253, 184] width 86 height 6
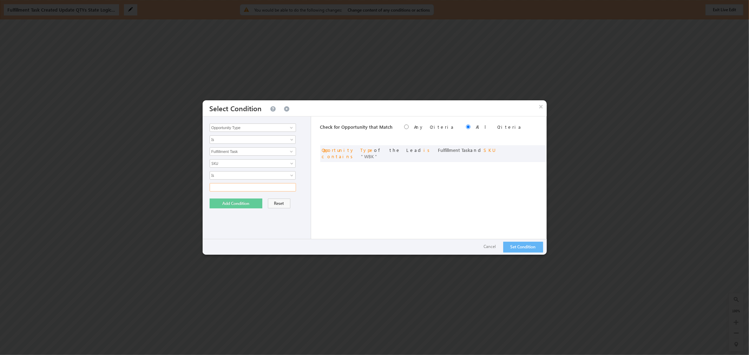
click at [280, 189] on input "text" at bounding box center [253, 187] width 86 height 8
type input "0000000000"
click at [250, 201] on button "Add Condition" at bounding box center [236, 204] width 53 height 10
click at [525, 248] on button "Set Condition" at bounding box center [523, 247] width 40 height 11
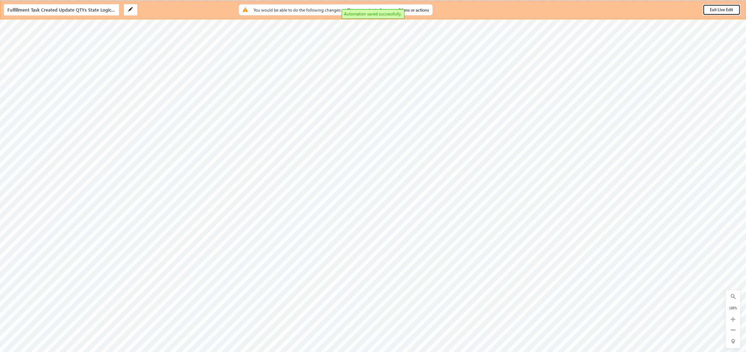
click at [717, 7] on button "Exit Live Edit" at bounding box center [722, 9] width 38 height 11
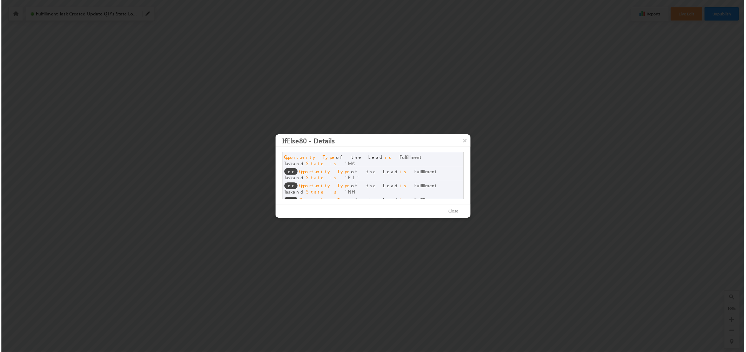
scroll to position [0, 0]
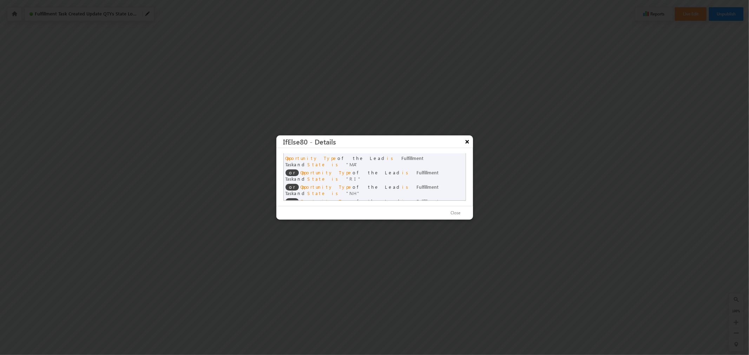
click at [465, 148] on button "×" at bounding box center [466, 141] width 11 height 12
click at [464, 145] on button "×" at bounding box center [466, 141] width 11 height 12
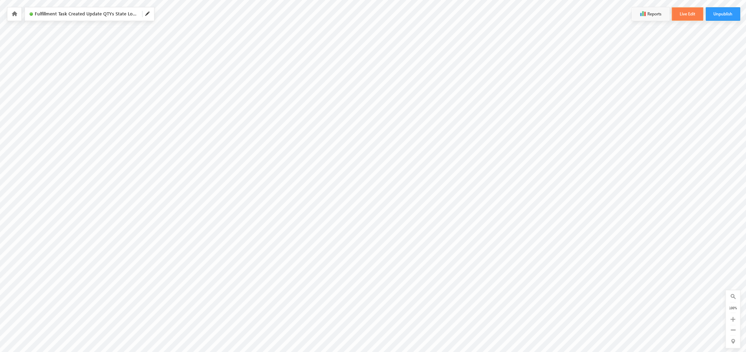
click at [677, 13] on button "Live Edit" at bounding box center [688, 13] width 32 height 13
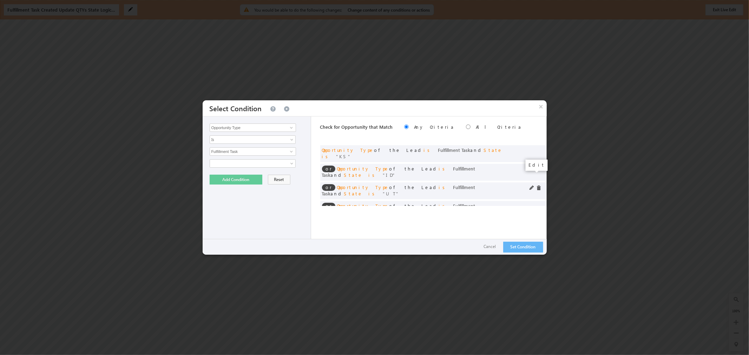
click at [532, 186] on span at bounding box center [531, 188] width 5 height 5
click at [273, 185] on input "UT" at bounding box center [253, 187] width 86 height 8
type input "U"
type input "UT"
click at [245, 202] on button "Add Condition" at bounding box center [236, 204] width 53 height 10
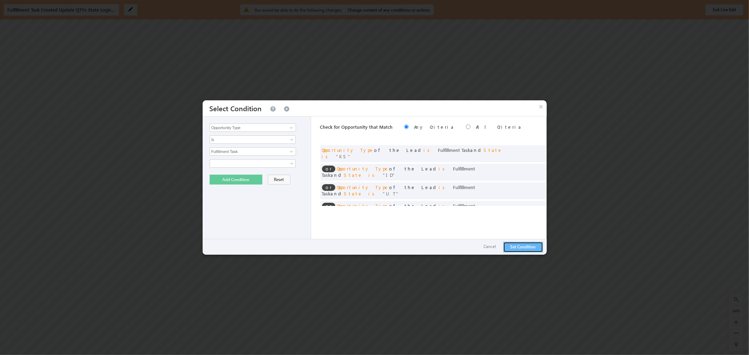
click at [531, 248] on button "Set Condition" at bounding box center [523, 247] width 40 height 11
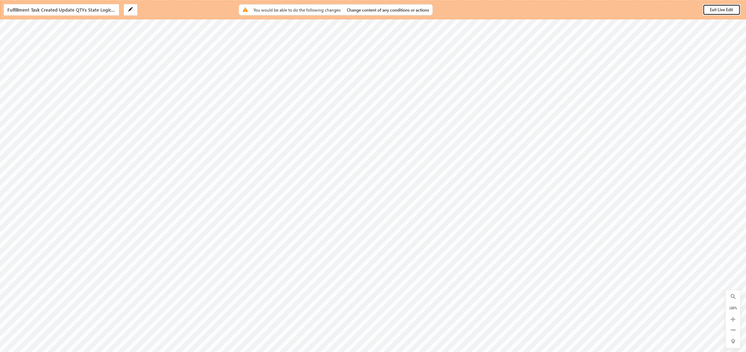
click at [724, 7] on button "Exit Live Edit" at bounding box center [722, 9] width 38 height 11
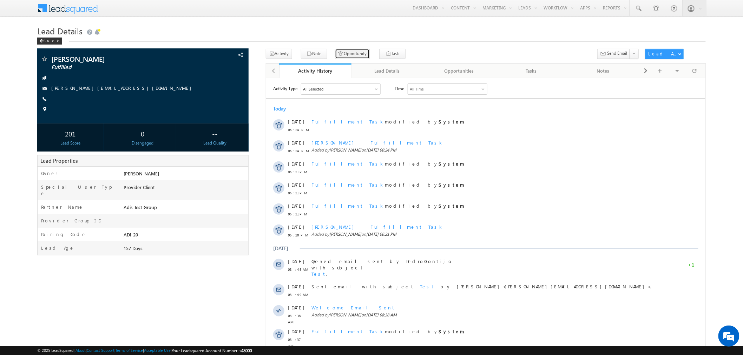
click at [335, 53] on button "Opportunity" at bounding box center [352, 54] width 35 height 10
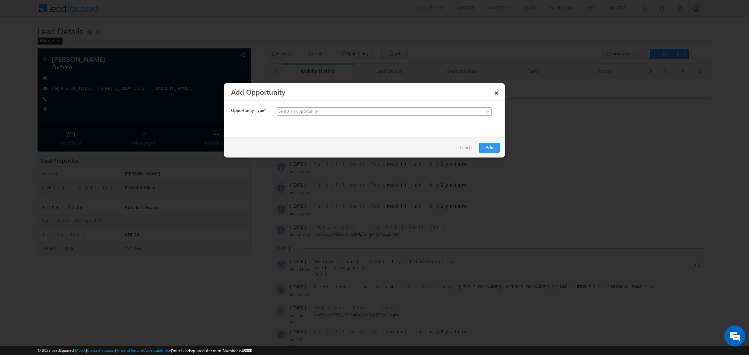
click at [480, 112] on link at bounding box center [384, 111] width 214 height 8
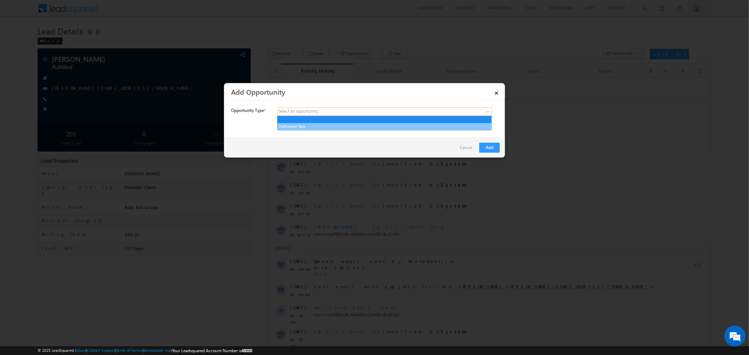
click at [475, 125] on link "Fulfillment Task" at bounding box center [384, 127] width 214 height 6
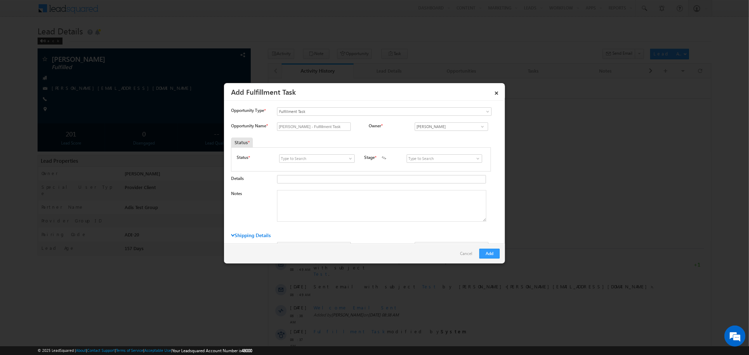
click at [348, 159] on span at bounding box center [350, 159] width 7 height 6
click at [344, 168] on link "Open" at bounding box center [316, 167] width 75 height 8
type input "Open"
click at [476, 158] on span at bounding box center [477, 159] width 7 height 6
click at [462, 172] on link "New" at bounding box center [443, 174] width 75 height 8
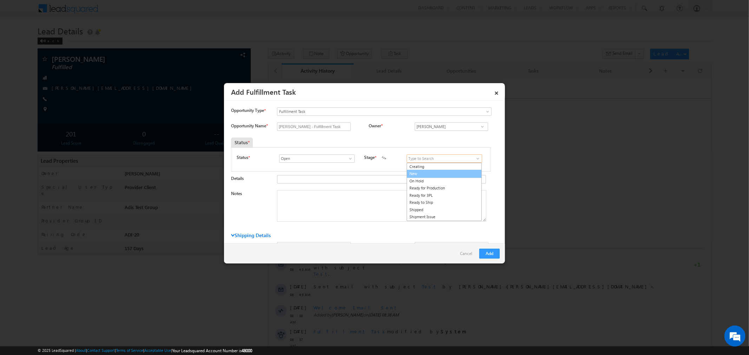
type input "New"
click at [458, 172] on div "Opportunity Name * [PERSON_NAME] - Fulfillment Task Owner * * *" at bounding box center [365, 175] width 268 height 106
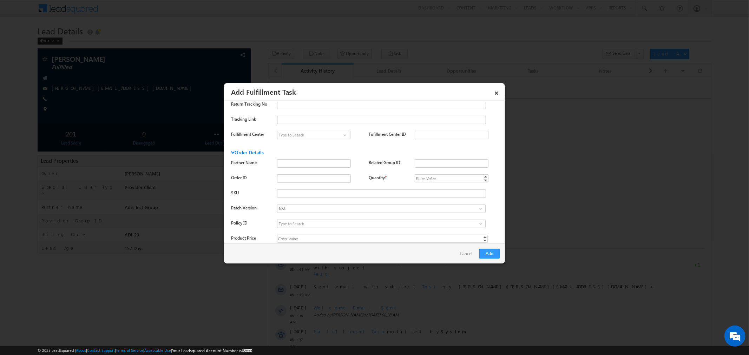
scroll to position [234, 0]
click at [445, 176] on input "Quantity *" at bounding box center [451, 177] width 74 height 8
type input "1"
click at [311, 192] on input "SKU" at bounding box center [381, 193] width 209 height 8
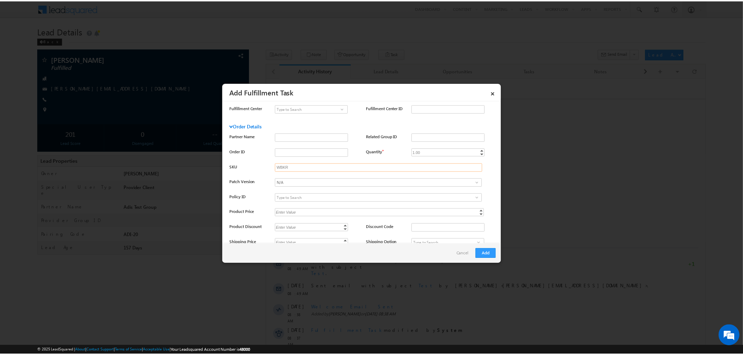
scroll to position [310, 0]
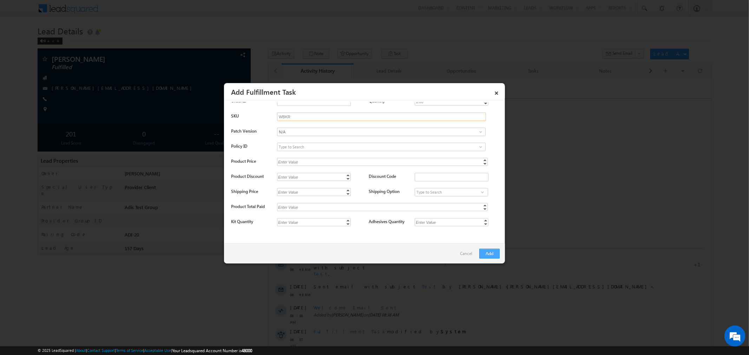
type input "WBKR"
click at [490, 252] on button "Add" at bounding box center [489, 254] width 20 height 10
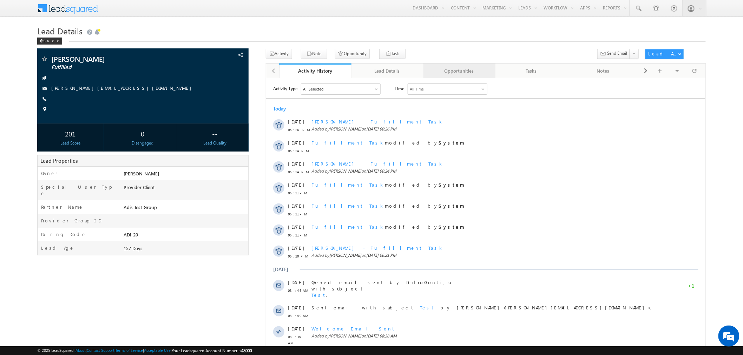
click at [470, 73] on div "Opportunities" at bounding box center [459, 71] width 60 height 8
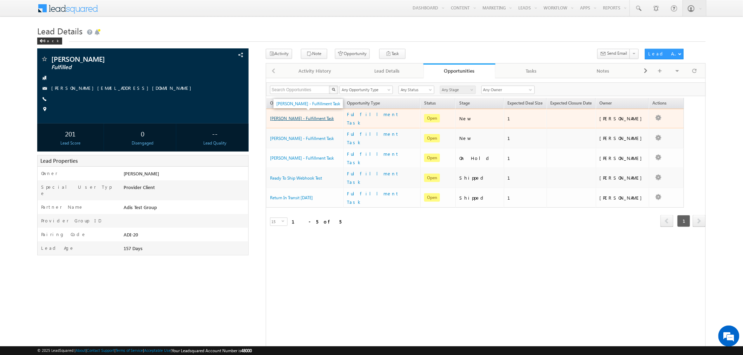
click at [304, 116] on link "[PERSON_NAME] - Fulfillment Task" at bounding box center [302, 118] width 64 height 5
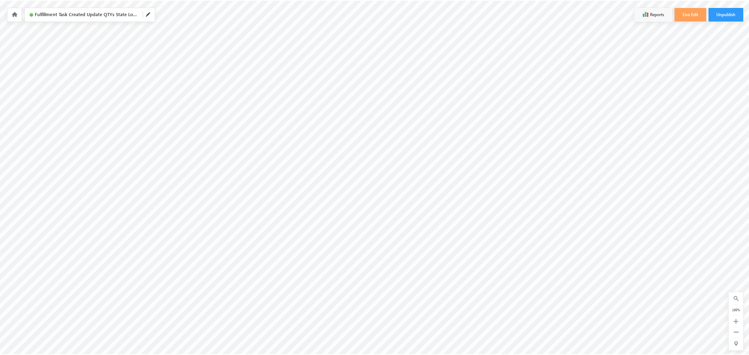
scroll to position [0, 816]
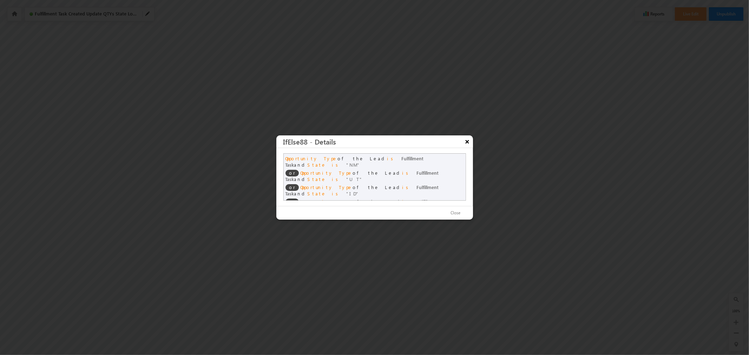
click at [465, 147] on button "×" at bounding box center [466, 141] width 11 height 12
click at [469, 148] on button "×" at bounding box center [466, 141] width 11 height 12
click at [468, 148] on button "×" at bounding box center [466, 141] width 11 height 12
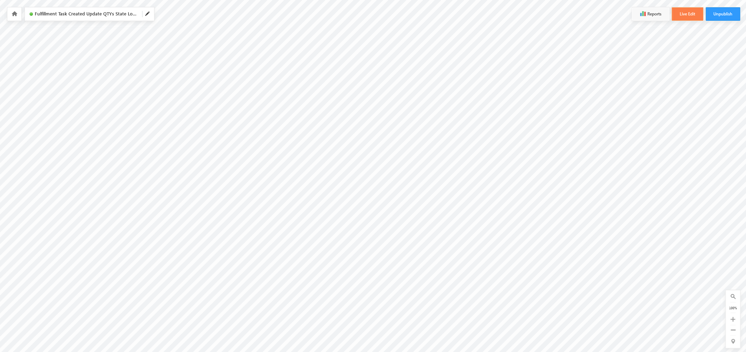
click at [683, 18] on button "Live Edit" at bounding box center [688, 13] width 32 height 13
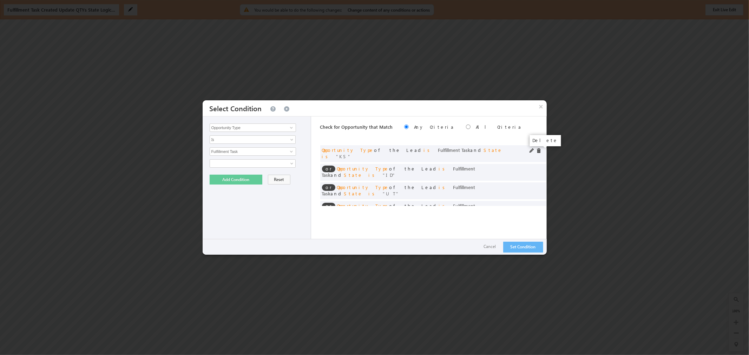
click at [538, 150] on span at bounding box center [538, 150] width 5 height 5
click at [0, 0] on span at bounding box center [0, 0] width 0 height 0
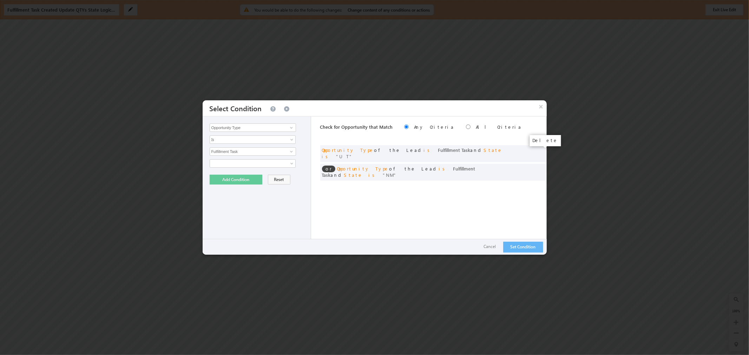
click at [0, 0] on span at bounding box center [0, 0] width 0 height 0
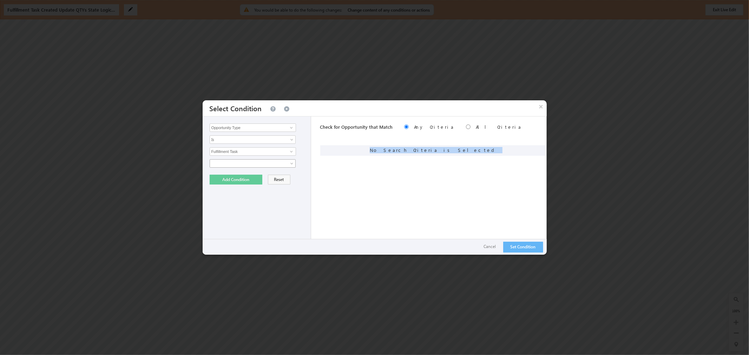
click at [279, 162] on span at bounding box center [248, 163] width 76 height 6
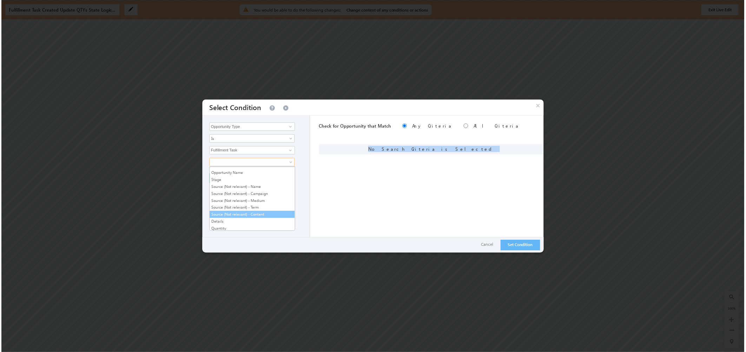
scroll to position [156, 0]
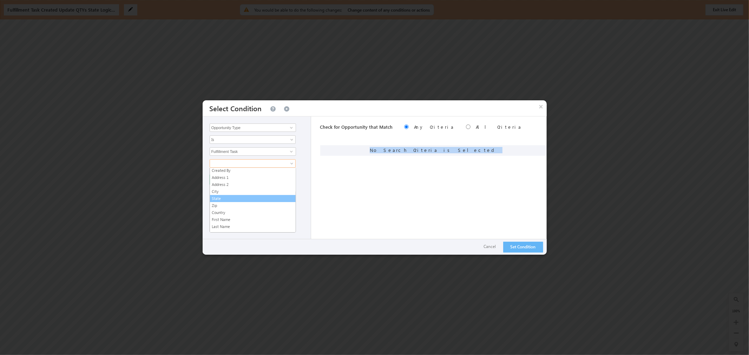
click at [241, 200] on link "State" at bounding box center [253, 198] width 86 height 6
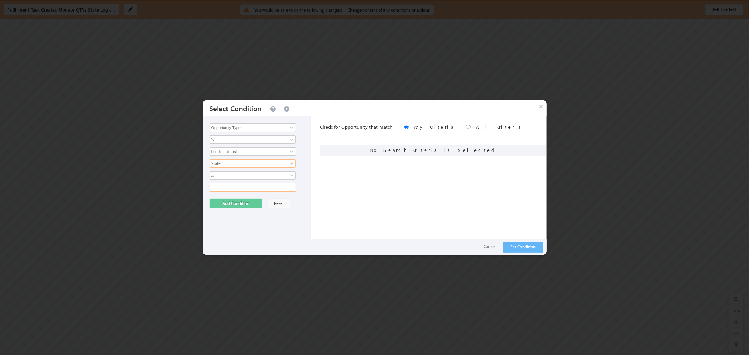
click at [244, 191] on input "text" at bounding box center [253, 187] width 86 height 8
type input "NY"
click at [240, 200] on button "Add Condition" at bounding box center [236, 204] width 53 height 10
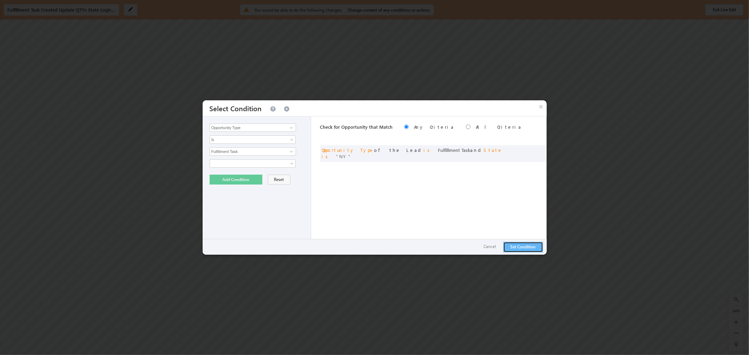
click at [516, 246] on button "Set Condition" at bounding box center [523, 247] width 40 height 11
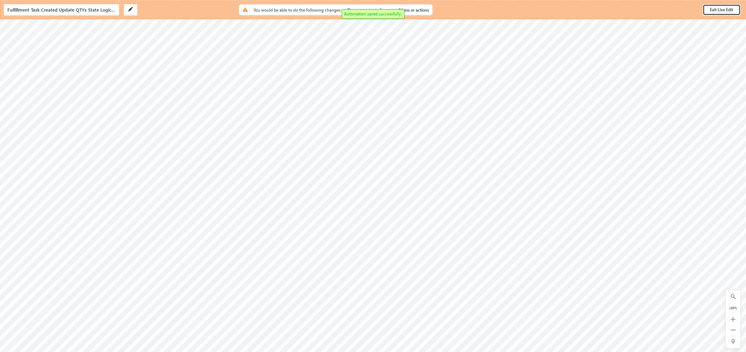
click at [721, 9] on button "Exit Live Edit" at bounding box center [722, 9] width 38 height 11
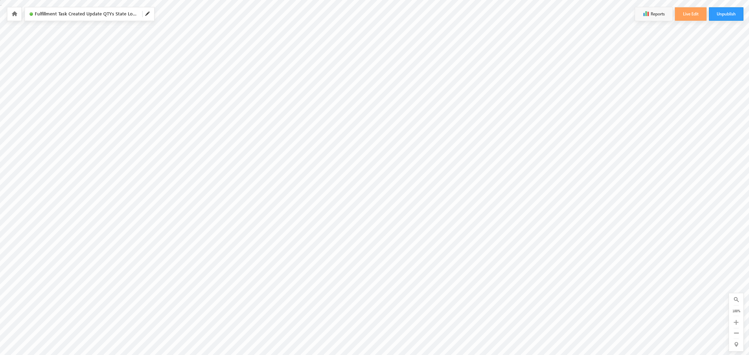
scroll to position [0, 816]
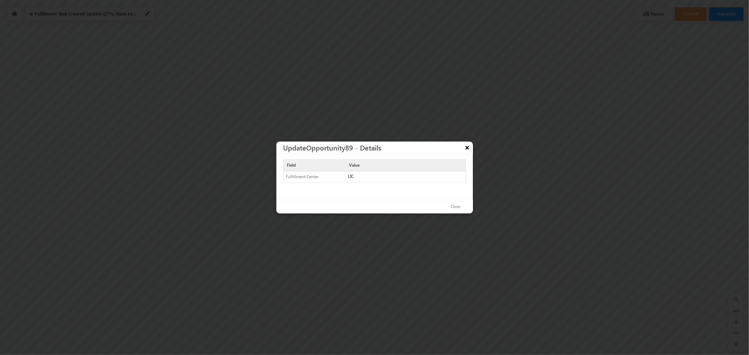
click at [467, 147] on button "×" at bounding box center [466, 148] width 11 height 12
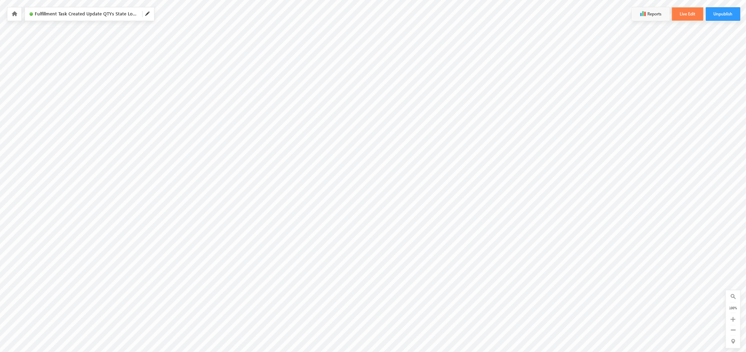
click at [680, 11] on button "Live Edit" at bounding box center [688, 13] width 32 height 13
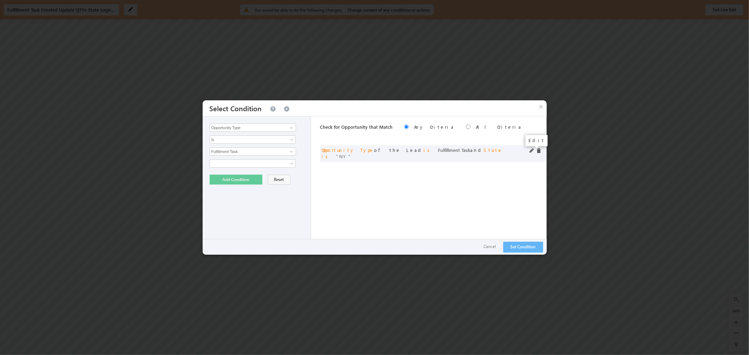
click at [532, 151] on span at bounding box center [531, 150] width 5 height 5
click at [225, 188] on input "NY" at bounding box center [253, 187] width 86 height 8
drag, startPoint x: 234, startPoint y: 189, endPoint x: 180, endPoint y: 181, distance: 54.6
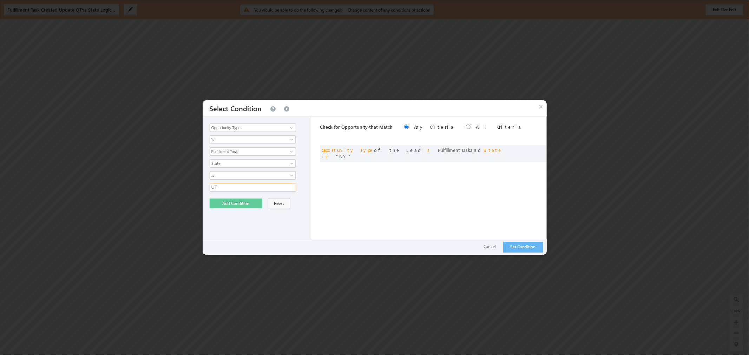
type input "UT"
click at [253, 202] on button "Add Condition" at bounding box center [236, 204] width 53 height 10
click at [288, 162] on link at bounding box center [253, 163] width 86 height 8
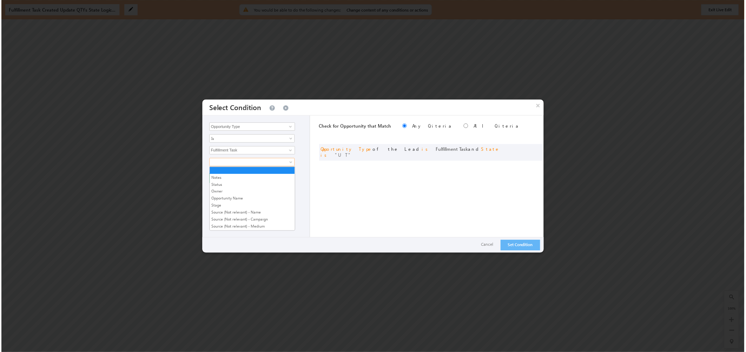
scroll to position [156, 0]
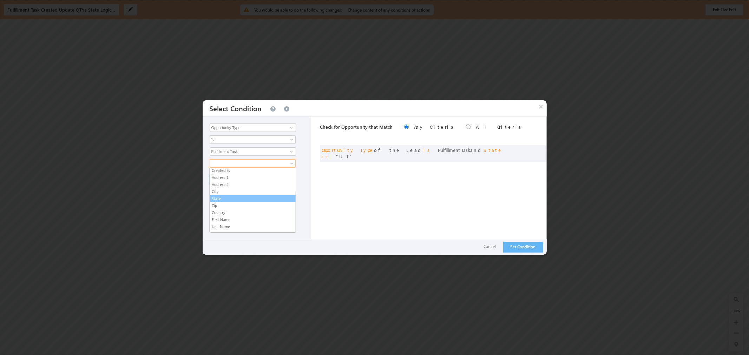
click at [255, 199] on link "State" at bounding box center [253, 198] width 86 height 6
click at [255, 188] on input "text" at bounding box center [253, 187] width 86 height 8
type input "KS"
click at [247, 202] on button "Add Condition" at bounding box center [236, 204] width 53 height 10
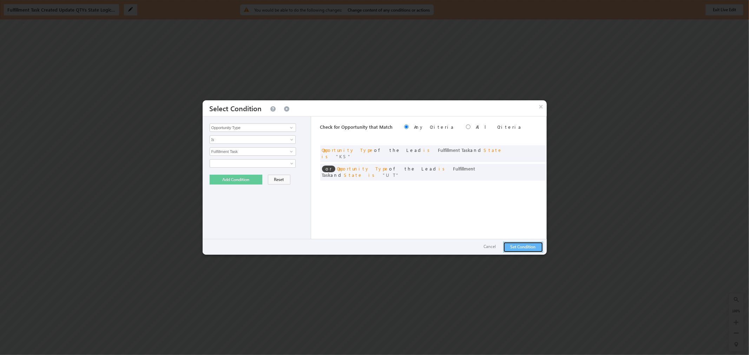
click at [536, 247] on button "Set Condition" at bounding box center [523, 247] width 40 height 11
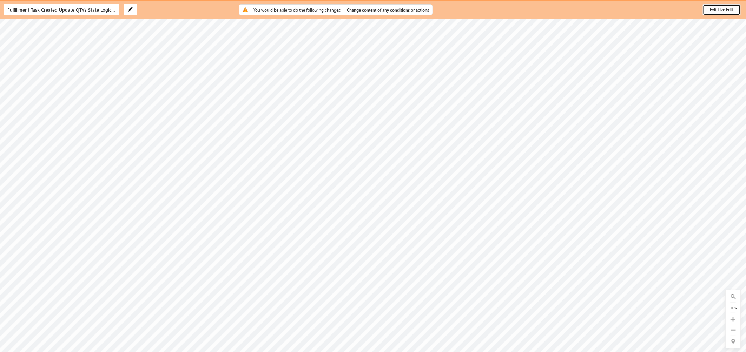
click at [711, 8] on button "Exit Live Edit" at bounding box center [722, 9] width 38 height 11
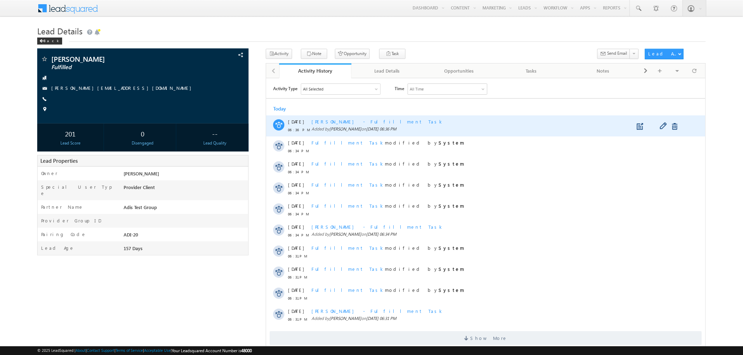
click at [350, 120] on span "[PERSON_NAME] - Fulfillment Task" at bounding box center [377, 121] width 132 height 6
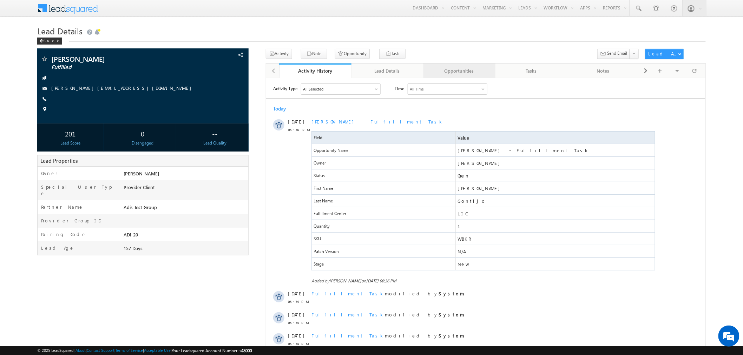
click at [455, 74] on div "Opportunities" at bounding box center [459, 71] width 60 height 8
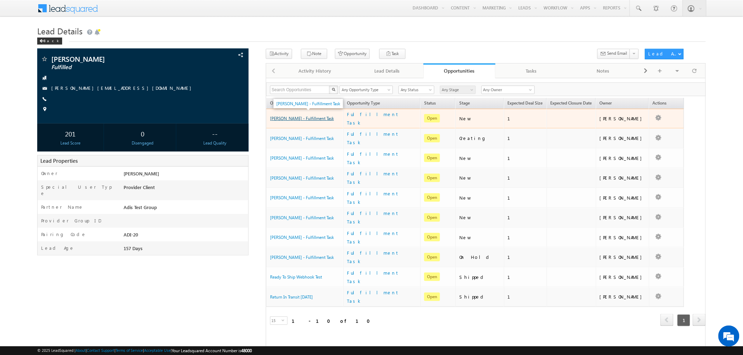
click at [311, 116] on link "[PERSON_NAME] - Fulfillment Task" at bounding box center [302, 118] width 64 height 5
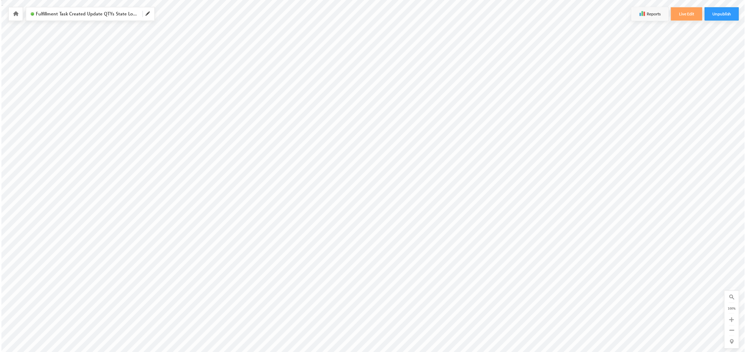
scroll to position [0, 816]
click at [680, 16] on button "Live Edit" at bounding box center [688, 13] width 32 height 13
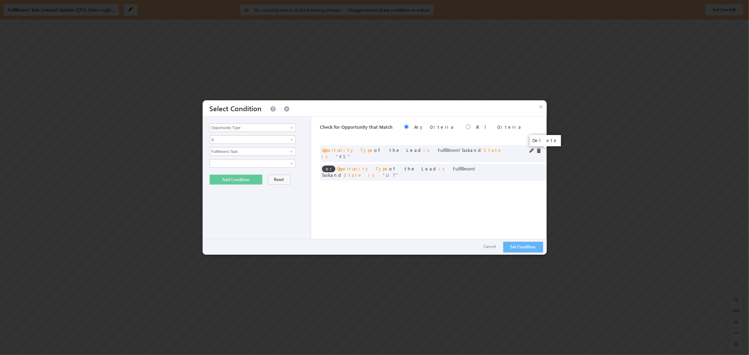
click at [540, 150] on span at bounding box center [538, 150] width 5 height 5
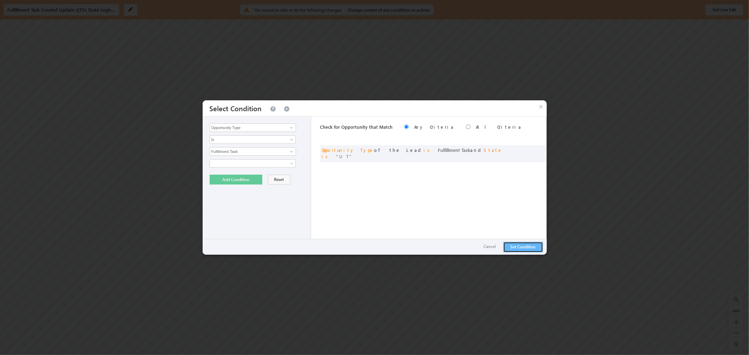
click at [518, 247] on button "Set Condition" at bounding box center [523, 247] width 40 height 11
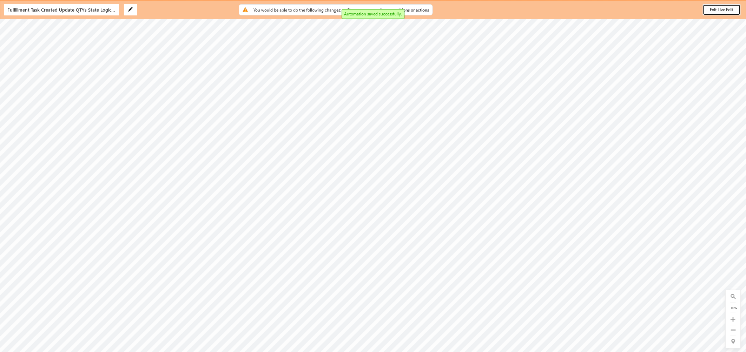
click at [722, 9] on button "Exit Live Edit" at bounding box center [722, 9] width 38 height 11
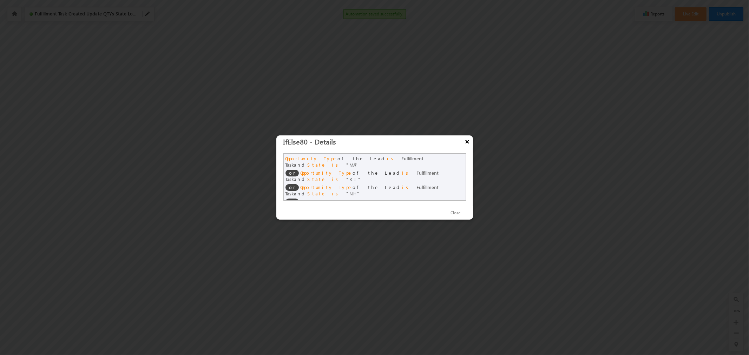
click at [467, 147] on button "×" at bounding box center [466, 141] width 11 height 12
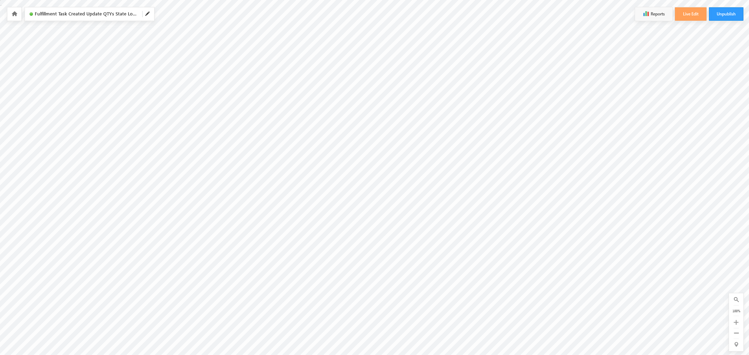
scroll to position [0, 816]
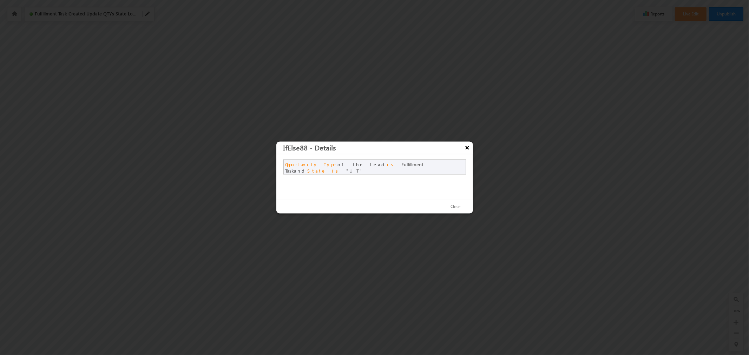
click at [467, 146] on button "×" at bounding box center [466, 148] width 11 height 12
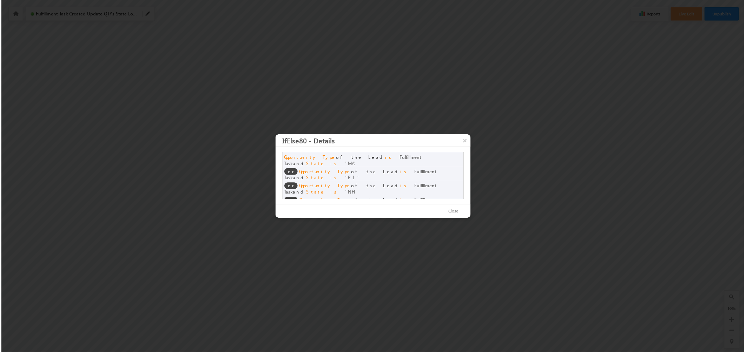
scroll to position [0, 0]
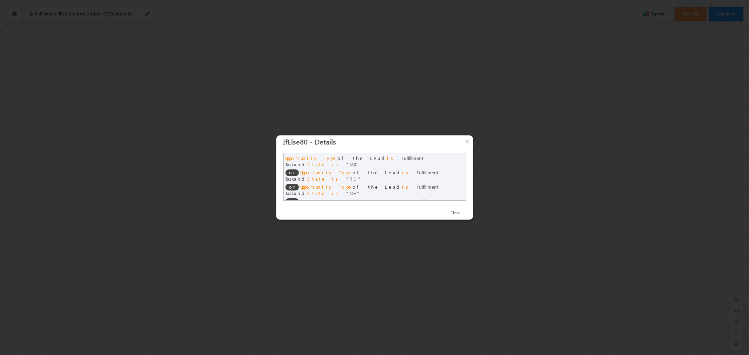
drag, startPoint x: 424, startPoint y: 189, endPoint x: 430, endPoint y: 189, distance: 6.0
click at [360, 205] on span "ME" at bounding box center [353, 208] width 14 height 6
click at [468, 148] on button "×" at bounding box center [466, 141] width 11 height 12
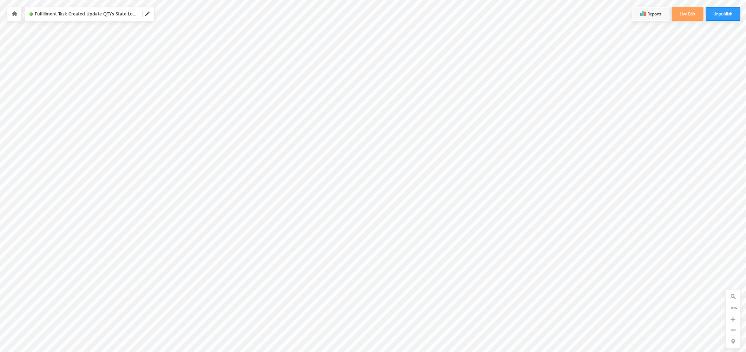
click at [13, 16] on link at bounding box center [14, 14] width 6 height 6
